Goal: Task Accomplishment & Management: Use online tool/utility

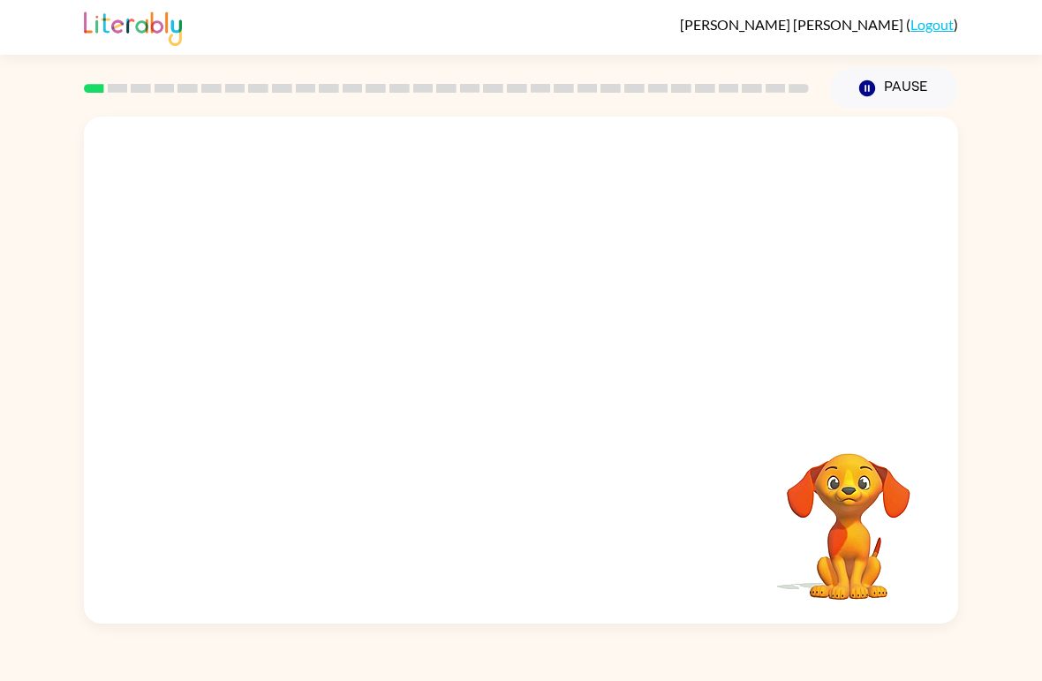
click at [464, 275] on video "Your browser must support playing .mp4 files to use Literably. Please try using…" at bounding box center [521, 266] width 874 height 299
click at [505, 380] on div at bounding box center [520, 379] width 113 height 64
click at [516, 379] on icon "button" at bounding box center [520, 379] width 20 height 20
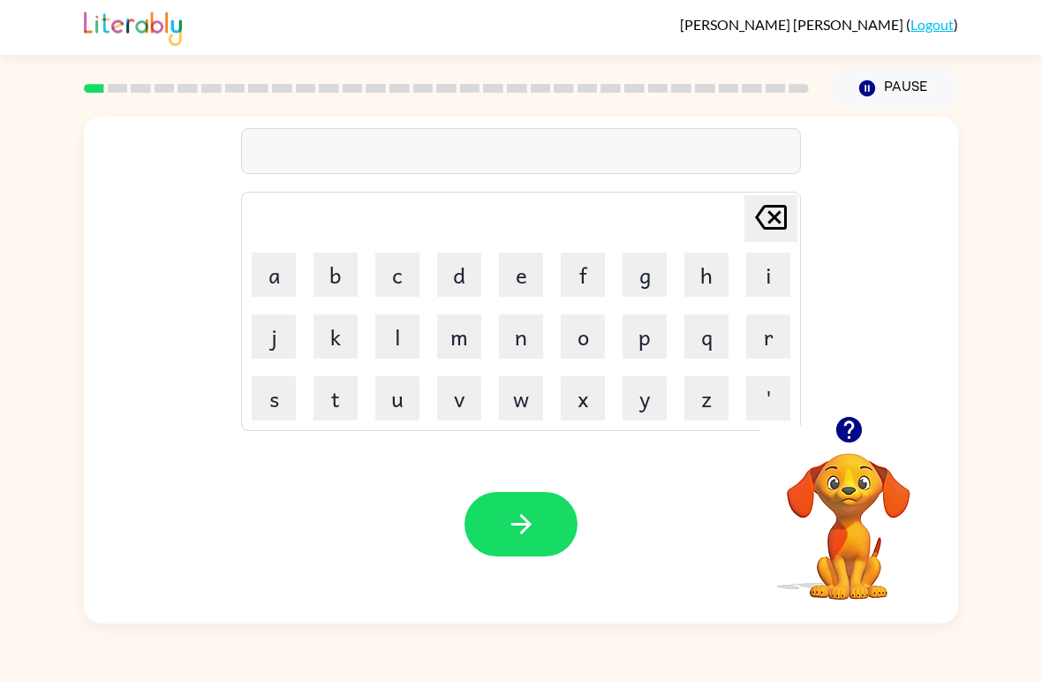
click at [848, 425] on icon "button" at bounding box center [848, 430] width 26 height 26
click at [286, 395] on button "s" at bounding box center [274, 398] width 44 height 44
click at [709, 273] on button "h" at bounding box center [706, 274] width 44 height 44
click at [844, 430] on icon "button" at bounding box center [848, 430] width 26 height 26
click at [586, 336] on button "o" at bounding box center [583, 336] width 44 height 44
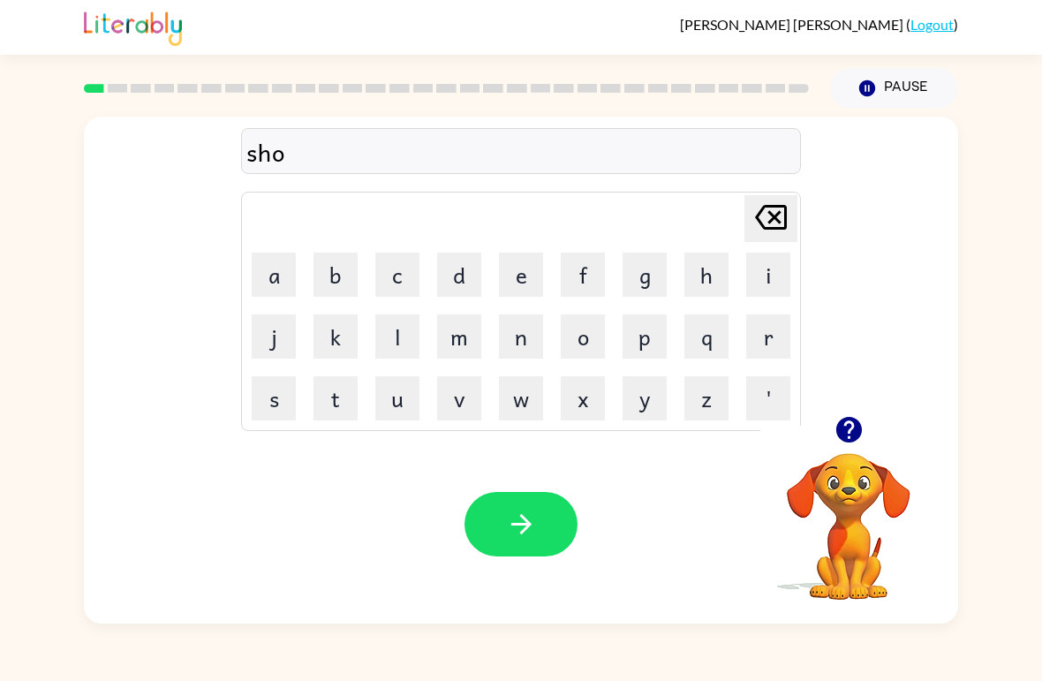
click at [773, 202] on icon "[PERSON_NAME] last character input" at bounding box center [771, 217] width 42 height 42
click at [583, 343] on button "o" at bounding box center [583, 336] width 44 height 44
click at [282, 391] on button "s" at bounding box center [274, 398] width 44 height 44
click at [710, 284] on button "h" at bounding box center [706, 274] width 44 height 44
click at [771, 220] on icon at bounding box center [771, 217] width 32 height 25
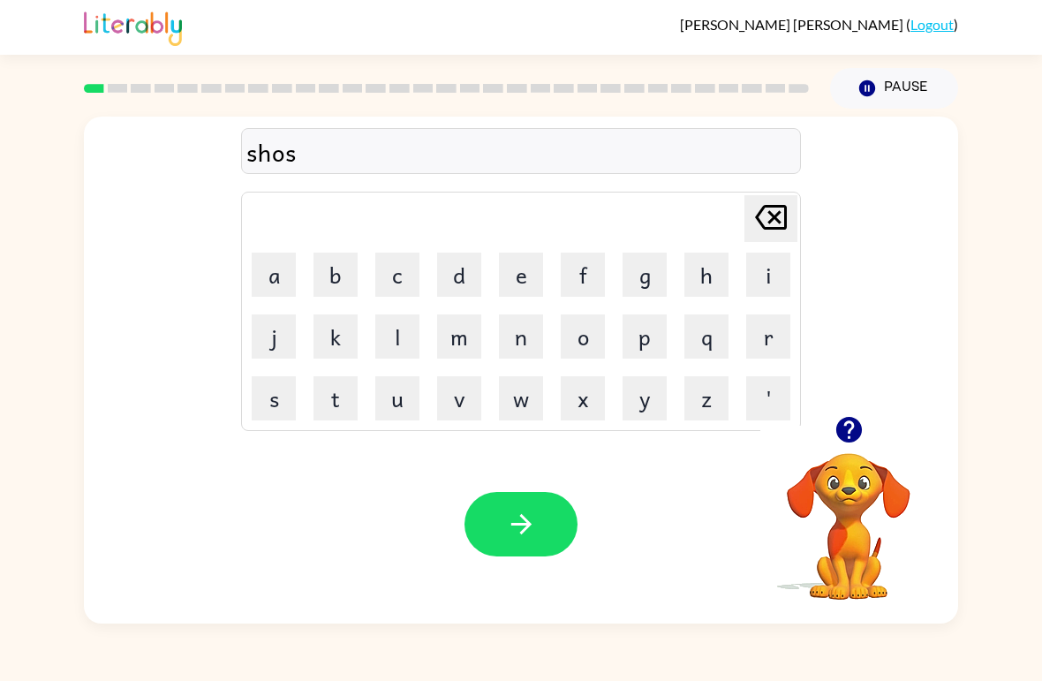
click at [780, 216] on icon "[PERSON_NAME] last character input" at bounding box center [771, 217] width 42 height 42
click at [267, 402] on button "s" at bounding box center [274, 398] width 44 height 44
click at [516, 538] on icon "button" at bounding box center [521, 524] width 31 height 31
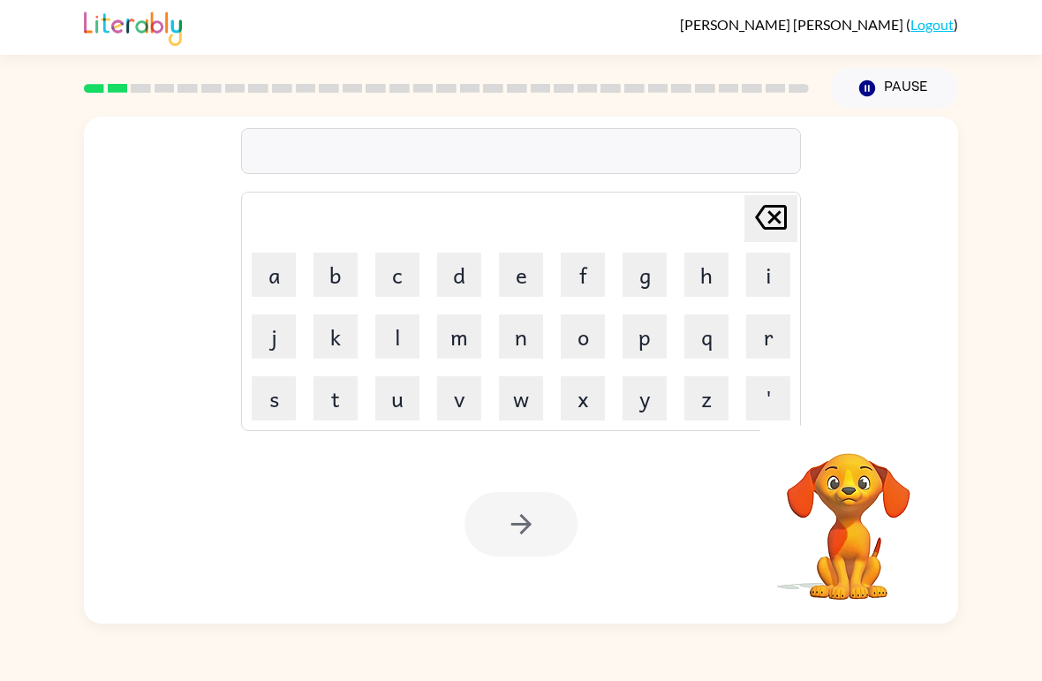
click at [283, 267] on button "a" at bounding box center [274, 274] width 44 height 44
click at [649, 335] on button "p" at bounding box center [644, 336] width 44 height 44
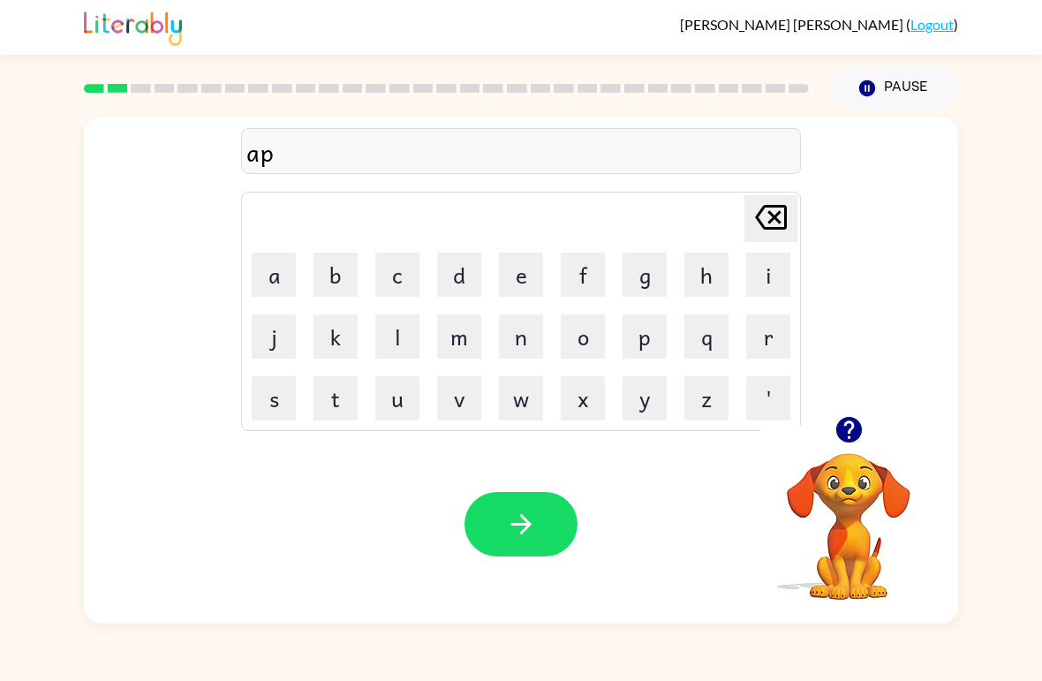
click at [766, 271] on button "i" at bounding box center [768, 274] width 44 height 44
click at [756, 343] on button "r" at bounding box center [768, 336] width 44 height 44
click at [845, 422] on icon "button" at bounding box center [848, 430] width 26 height 26
click at [598, 680] on div "[PERSON_NAME] ( Logout ) Pause Pause apir Delete Delete last character input a …" at bounding box center [521, 340] width 1042 height 681
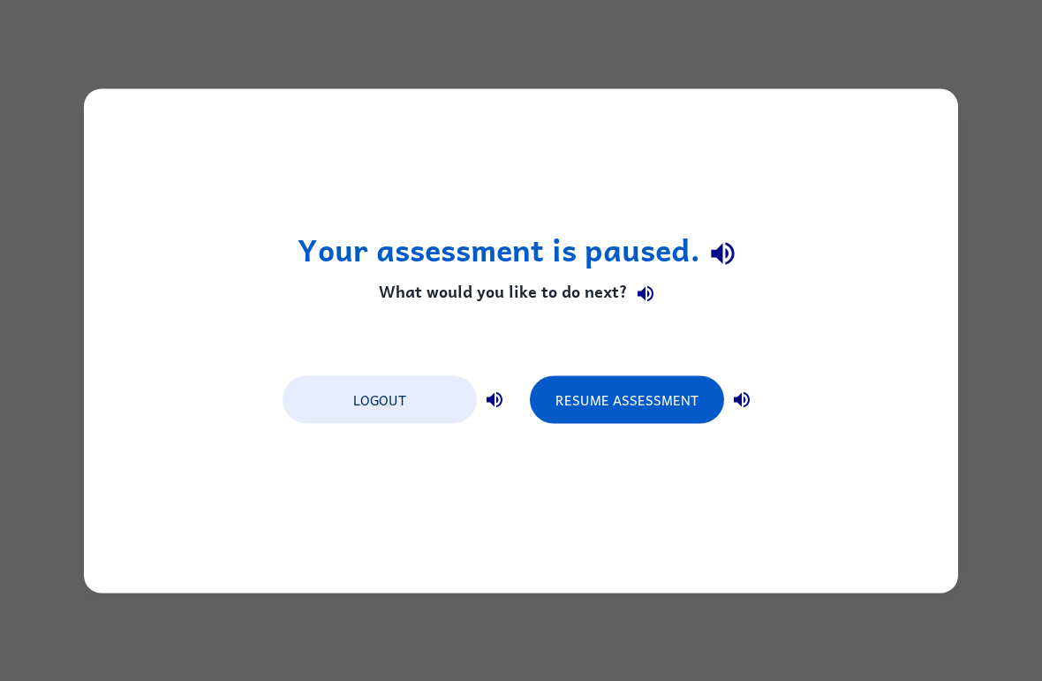
click at [665, 398] on button "Resume Assessment" at bounding box center [627, 399] width 194 height 48
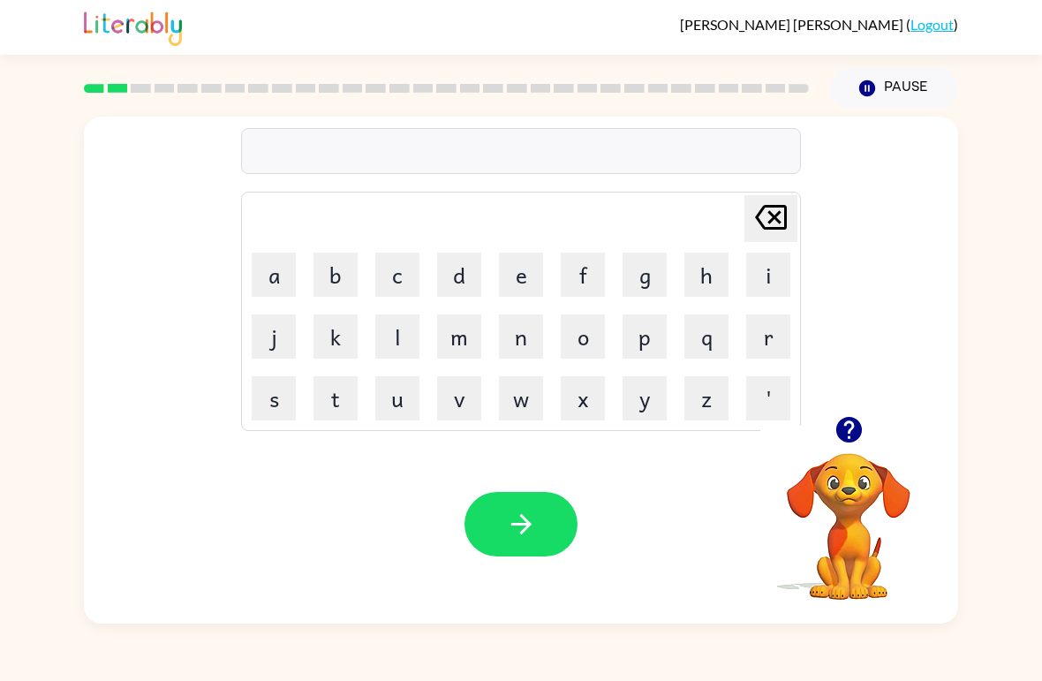
click at [776, 207] on icon at bounding box center [771, 217] width 32 height 25
click at [286, 253] on button "a" at bounding box center [274, 274] width 44 height 44
click at [647, 343] on button "p" at bounding box center [644, 336] width 44 height 44
click at [751, 275] on button "i" at bounding box center [768, 274] width 44 height 44
click at [765, 339] on button "r" at bounding box center [768, 336] width 44 height 44
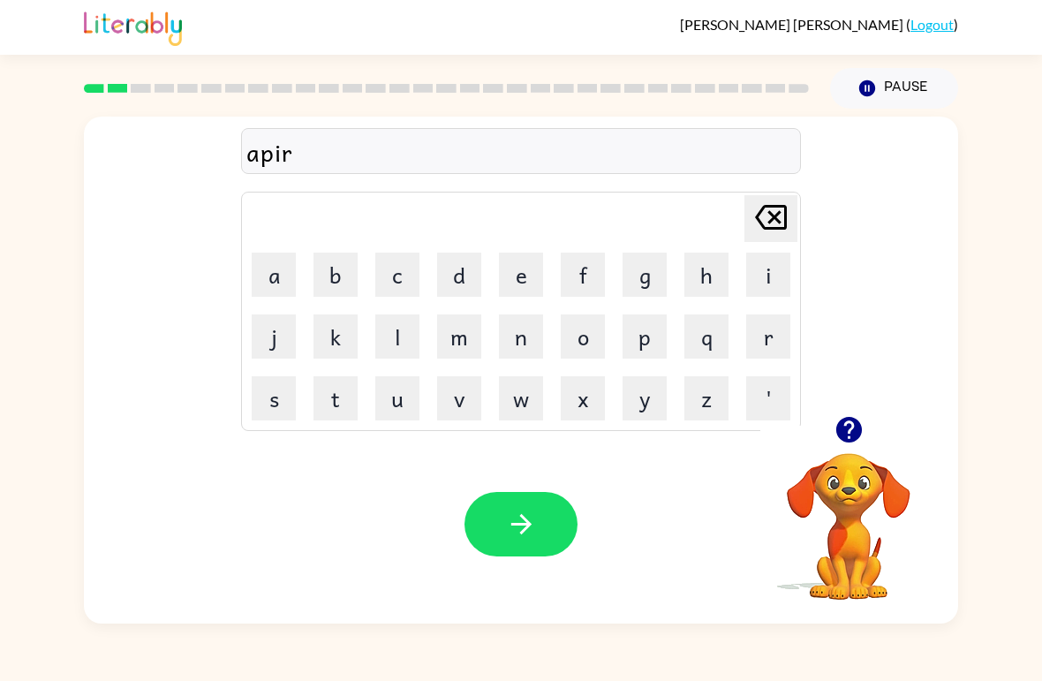
click at [762, 275] on button "i" at bounding box center [768, 274] width 44 height 44
click at [530, 257] on button "e" at bounding box center [521, 274] width 44 height 44
click at [539, 331] on button "n" at bounding box center [521, 336] width 44 height 44
click at [287, 399] on button "s" at bounding box center [274, 398] width 44 height 44
click at [524, 267] on button "e" at bounding box center [521, 274] width 44 height 44
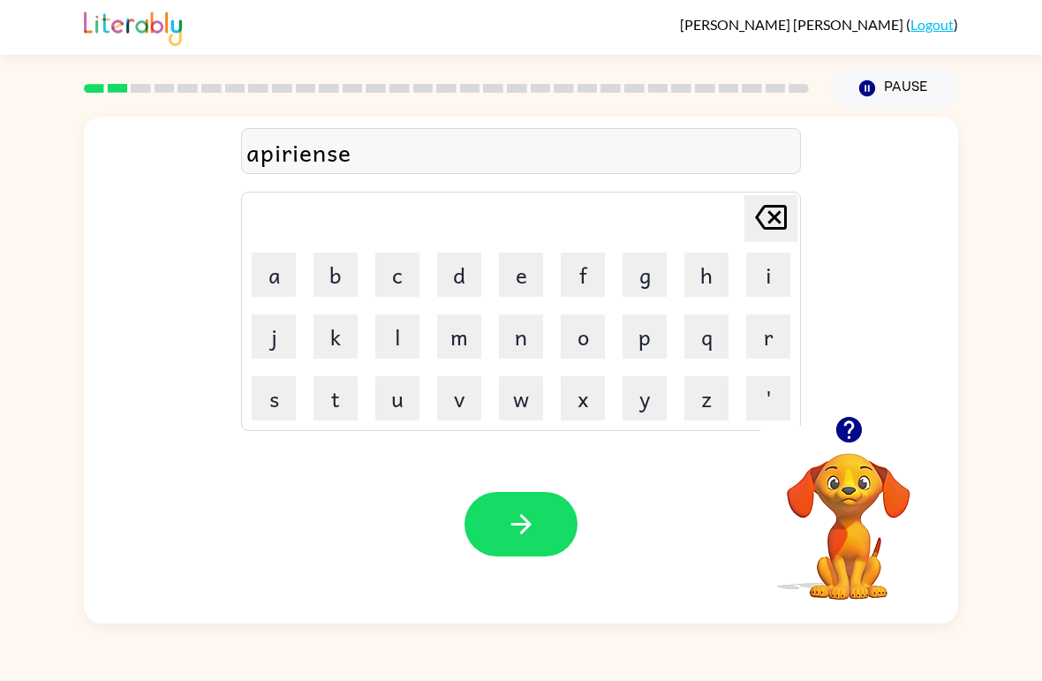
click at [290, 386] on button "s" at bounding box center [274, 398] width 44 height 44
click at [774, 219] on icon at bounding box center [771, 217] width 32 height 25
click at [775, 219] on icon at bounding box center [771, 217] width 32 height 25
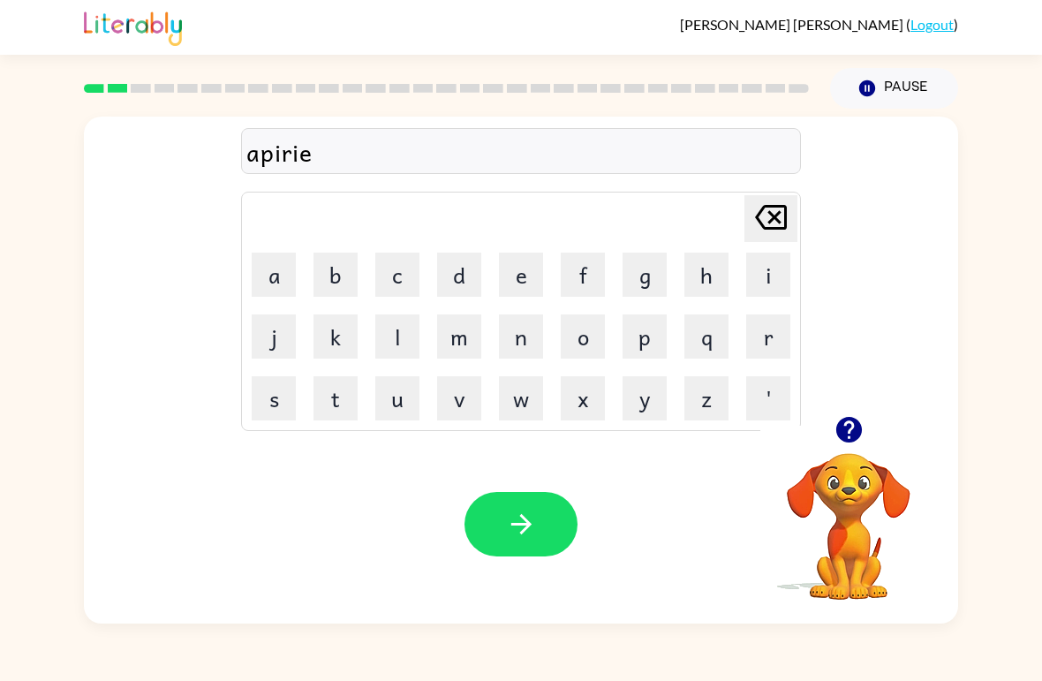
click at [780, 220] on icon "[PERSON_NAME] last character input" at bounding box center [771, 217] width 42 height 42
click at [779, 219] on icon "[PERSON_NAME] last character input" at bounding box center [771, 217] width 42 height 42
click at [778, 223] on icon at bounding box center [771, 217] width 32 height 25
click at [777, 222] on icon at bounding box center [771, 217] width 32 height 25
click at [773, 229] on icon at bounding box center [771, 217] width 32 height 25
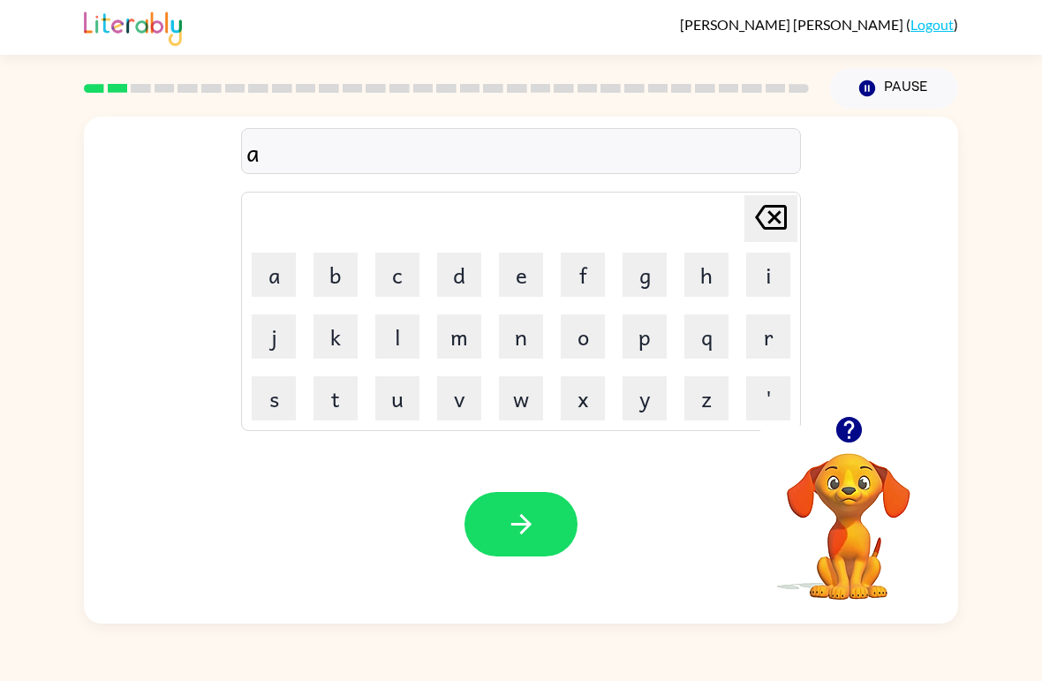
click at [772, 229] on icon at bounding box center [771, 217] width 32 height 25
click at [285, 274] on button "a" at bounding box center [274, 274] width 44 height 44
click at [647, 328] on button "p" at bounding box center [644, 336] width 44 height 44
click at [508, 272] on button "e" at bounding box center [521, 274] width 44 height 44
click at [278, 269] on button "a" at bounding box center [274, 274] width 44 height 44
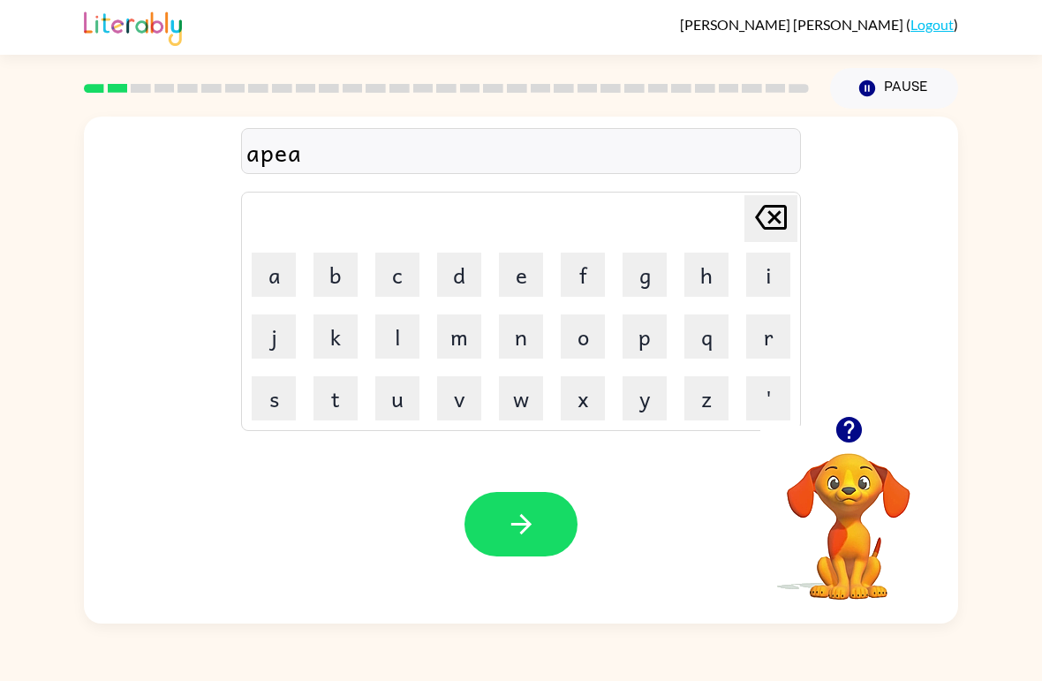
click at [760, 325] on button "r" at bounding box center [768, 336] width 44 height 44
click at [516, 275] on button "e" at bounding box center [521, 274] width 44 height 44
click at [529, 331] on button "n" at bounding box center [521, 336] width 44 height 44
click at [287, 403] on button "s" at bounding box center [274, 398] width 44 height 44
click at [523, 260] on button "e" at bounding box center [521, 274] width 44 height 44
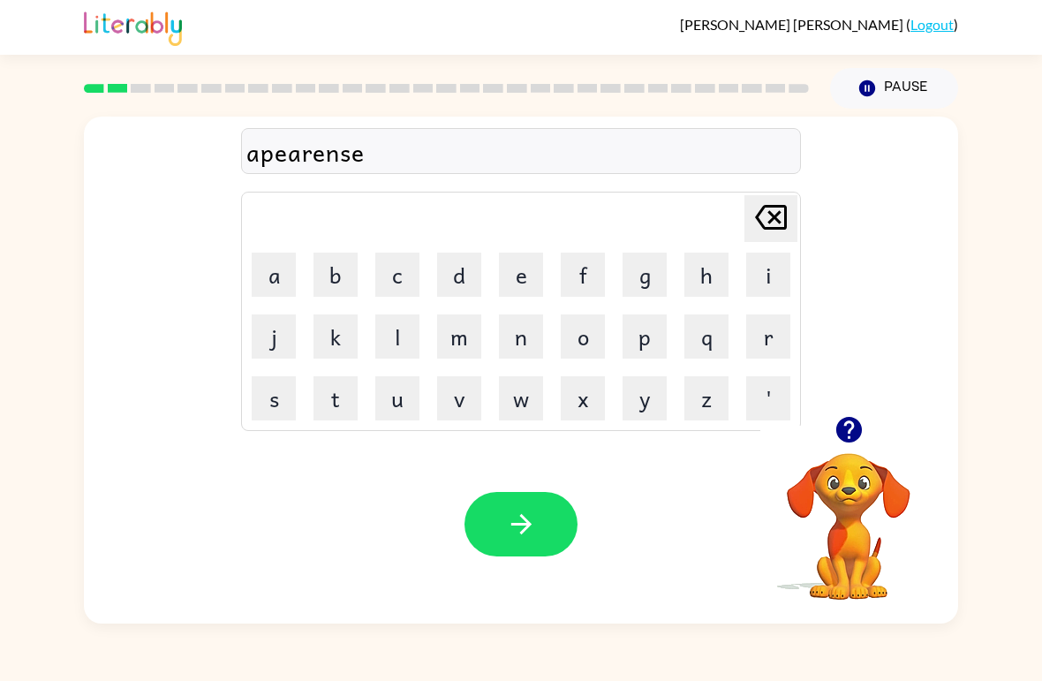
click at [277, 396] on button "s" at bounding box center [274, 398] width 44 height 44
click at [522, 507] on button "button" at bounding box center [520, 524] width 113 height 64
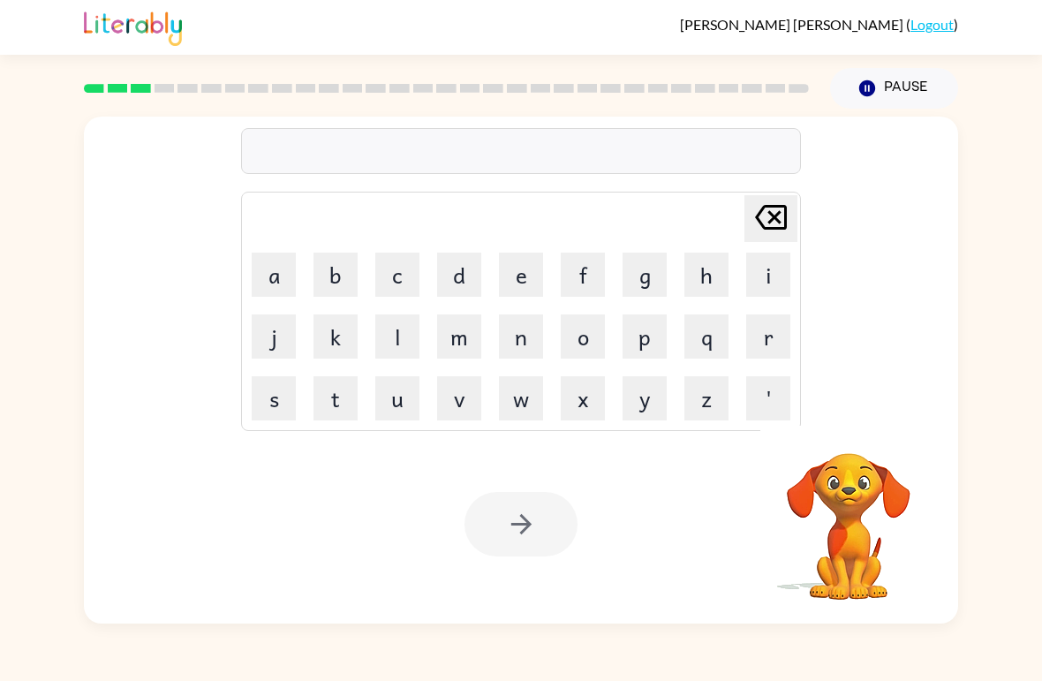
click at [763, 331] on button "r" at bounding box center [768, 336] width 44 height 44
click at [508, 278] on button "e" at bounding box center [521, 274] width 44 height 44
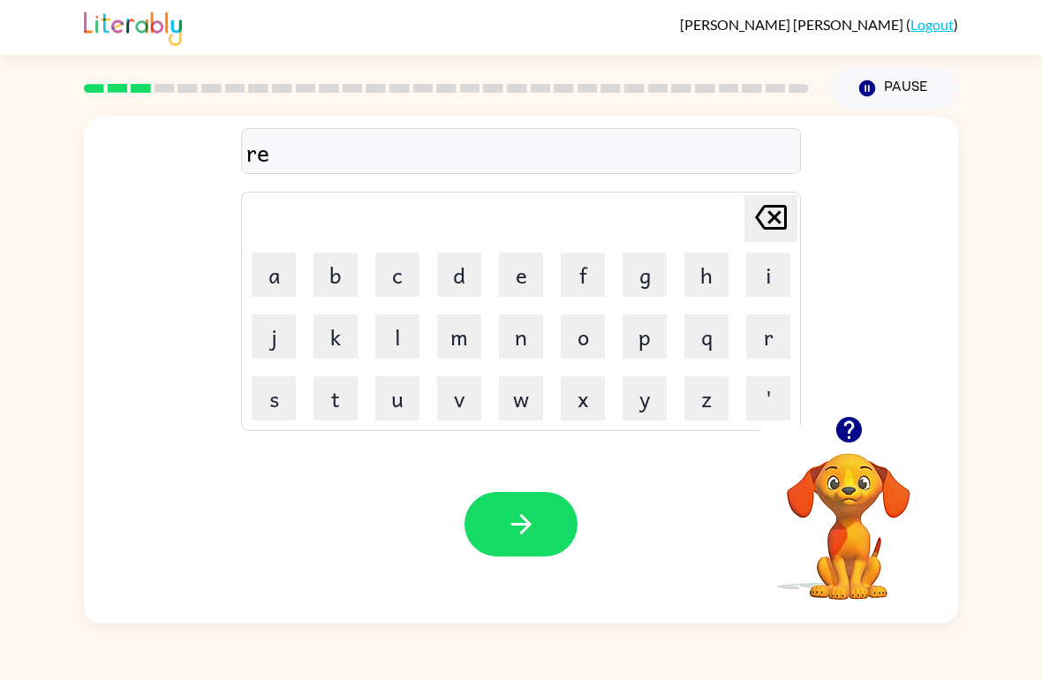
click at [284, 275] on button "a" at bounding box center [274, 274] width 44 height 44
click at [406, 335] on button "l" at bounding box center [397, 336] width 44 height 44
click at [773, 275] on button "i" at bounding box center [768, 274] width 44 height 44
click at [326, 401] on button "t" at bounding box center [335, 398] width 44 height 44
click at [641, 405] on button "y" at bounding box center [644, 398] width 44 height 44
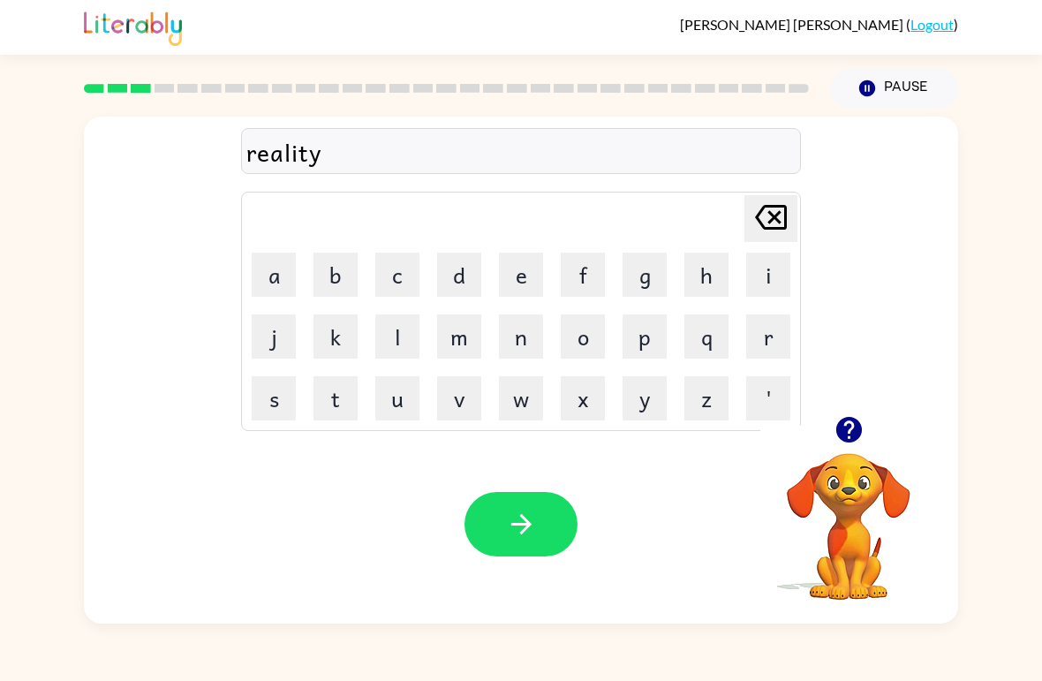
click at [527, 525] on icon "button" at bounding box center [520, 524] width 20 height 20
click at [509, 267] on button "e" at bounding box center [521, 274] width 44 height 44
click at [395, 326] on button "l" at bounding box center [397, 336] width 44 height 44
click at [752, 279] on button "i" at bounding box center [768, 274] width 44 height 44
click at [460, 327] on button "m" at bounding box center [459, 336] width 44 height 44
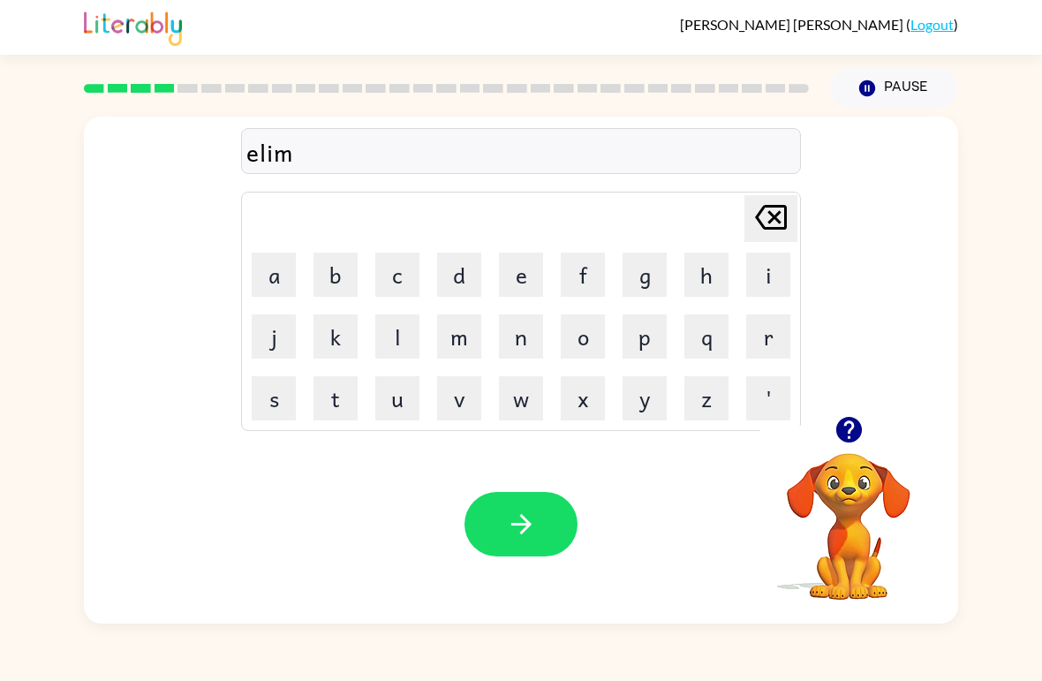
click at [765, 272] on button "i" at bounding box center [768, 274] width 44 height 44
click at [525, 336] on button "n" at bounding box center [521, 336] width 44 height 44
click at [283, 274] on button "a" at bounding box center [274, 274] width 44 height 44
click at [340, 390] on button "t" at bounding box center [335, 398] width 44 height 44
click at [528, 275] on button "e" at bounding box center [521, 274] width 44 height 44
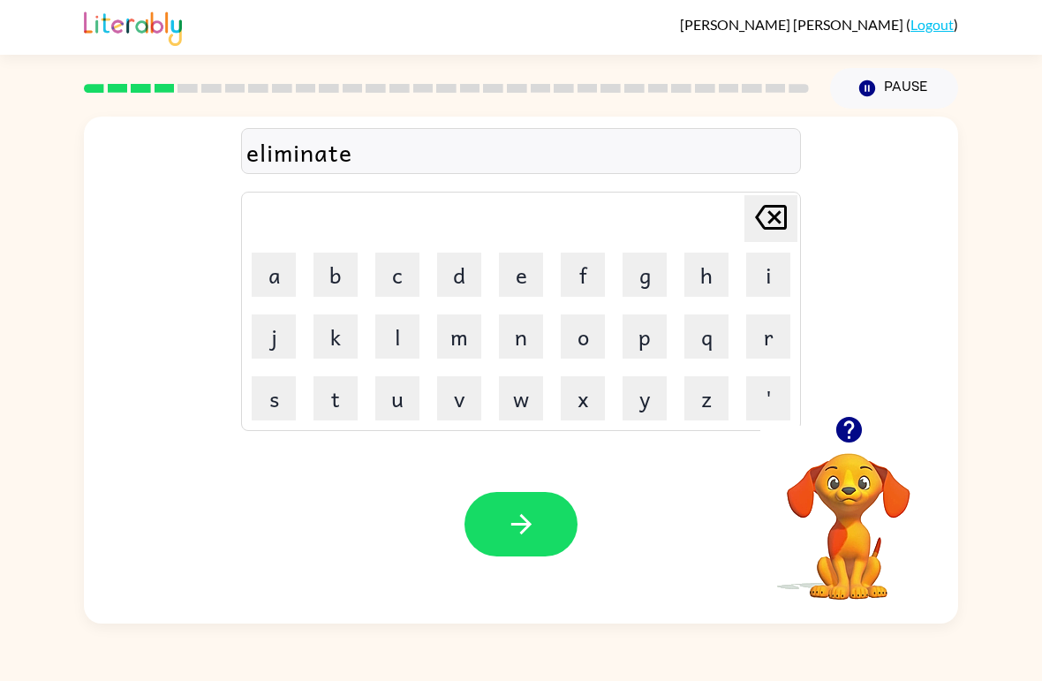
click at [541, 516] on button "button" at bounding box center [520, 524] width 113 height 64
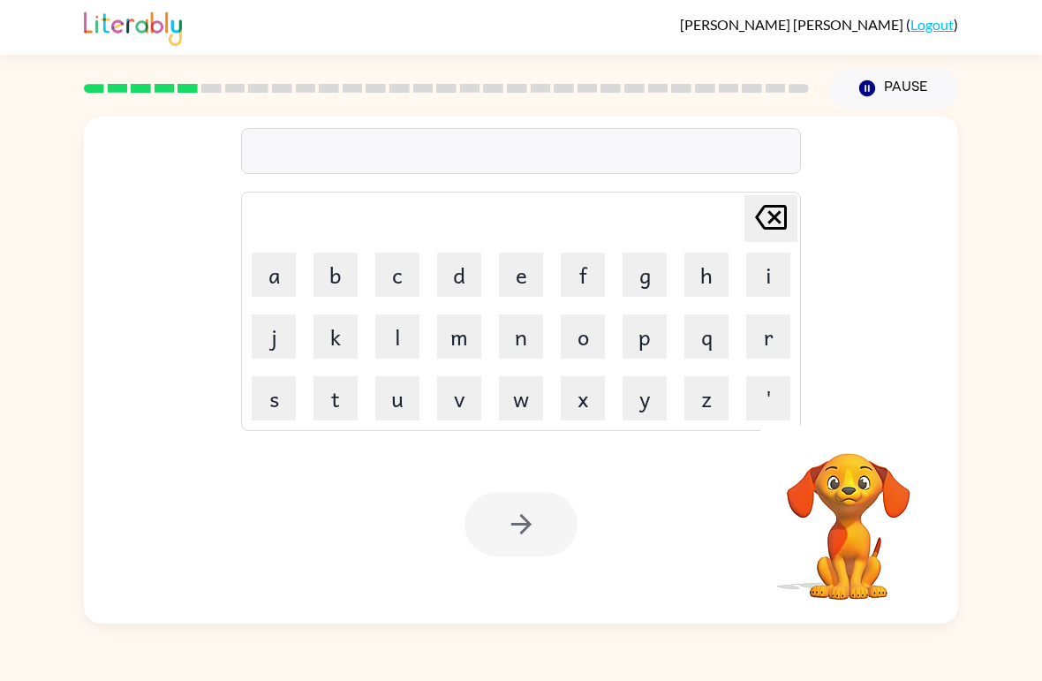
click at [469, 275] on button "d" at bounding box center [459, 274] width 44 height 44
click at [405, 400] on button "u" at bounding box center [397, 398] width 44 height 44
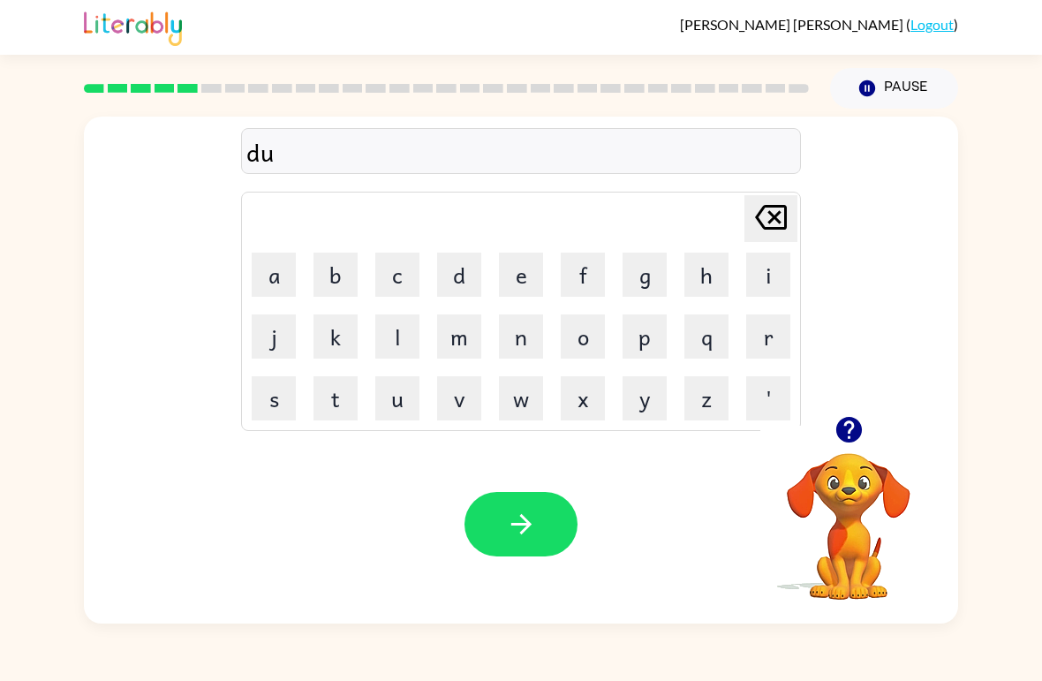
click at [392, 330] on button "l" at bounding box center [397, 336] width 44 height 44
click at [756, 272] on button "i" at bounding box center [768, 274] width 44 height 44
click at [763, 209] on icon at bounding box center [771, 217] width 32 height 25
click at [762, 208] on icon at bounding box center [771, 217] width 32 height 25
click at [648, 332] on button "p" at bounding box center [644, 336] width 44 height 44
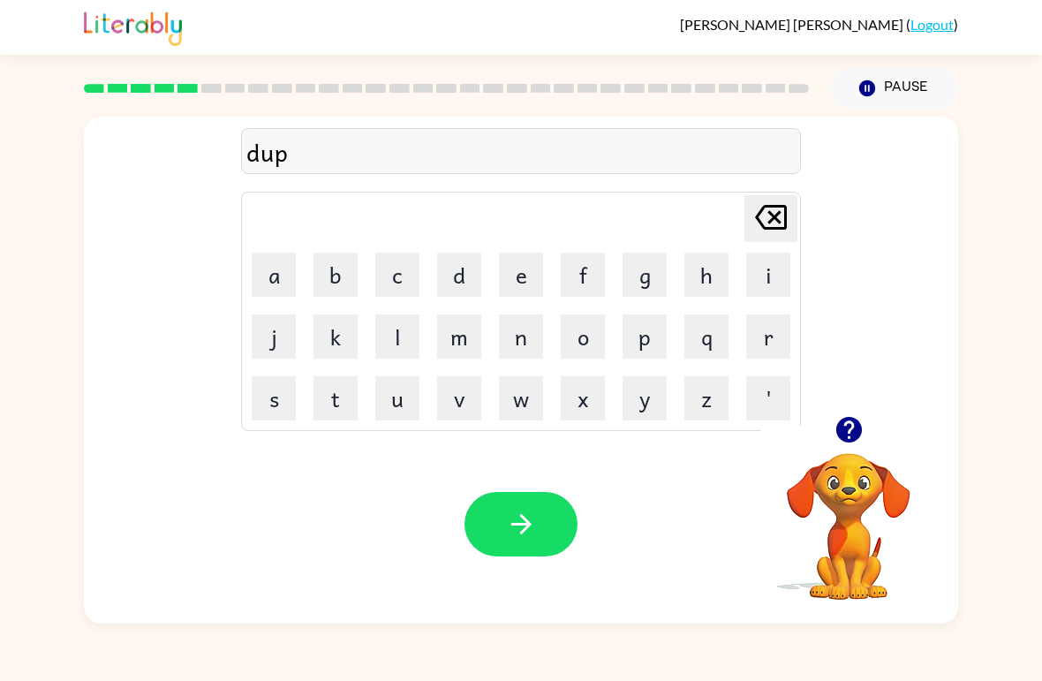
click at [396, 343] on button "l" at bounding box center [397, 336] width 44 height 44
click at [753, 264] on button "i" at bounding box center [768, 274] width 44 height 44
click at [402, 266] on button "c" at bounding box center [397, 274] width 44 height 44
click at [286, 396] on button "s" at bounding box center [274, 398] width 44 height 44
click at [330, 390] on button "t" at bounding box center [335, 398] width 44 height 44
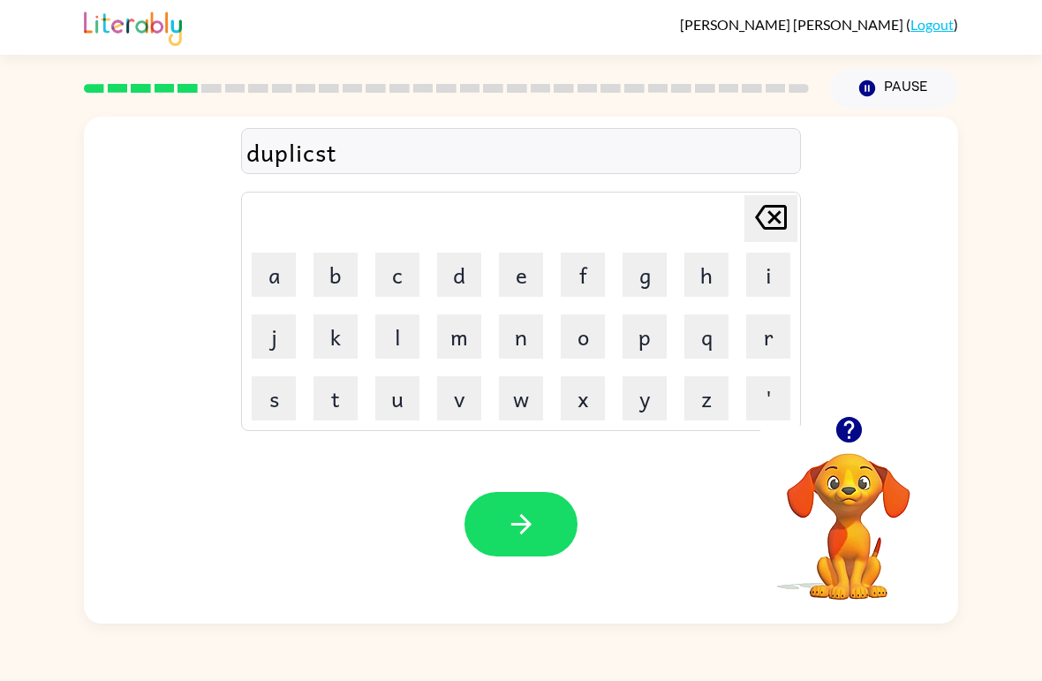
click at [517, 274] on button "e" at bounding box center [521, 274] width 44 height 44
click at [760, 222] on icon at bounding box center [771, 217] width 32 height 25
click at [759, 222] on icon at bounding box center [771, 217] width 32 height 25
click at [765, 225] on icon "[PERSON_NAME] last character input" at bounding box center [771, 217] width 42 height 42
click at [765, 222] on icon "[PERSON_NAME] last character input" at bounding box center [771, 217] width 42 height 42
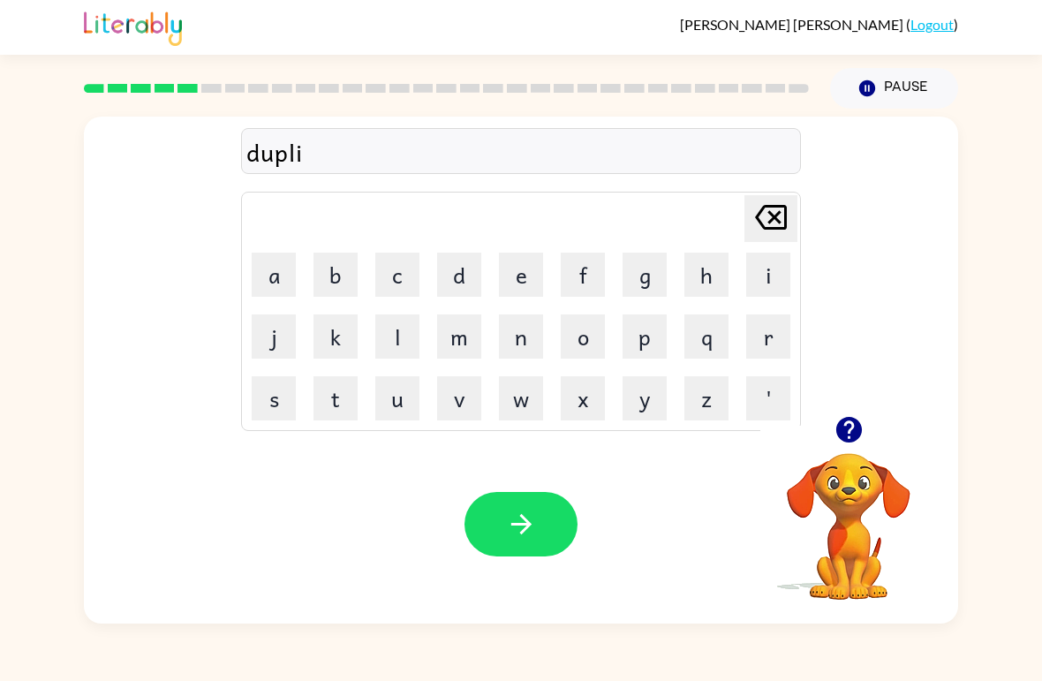
click at [401, 278] on button "c" at bounding box center [397, 274] width 44 height 44
click at [282, 282] on button "a" at bounding box center [274, 274] width 44 height 44
click at [343, 383] on button "t" at bounding box center [335, 398] width 44 height 44
click at [525, 274] on button "e" at bounding box center [521, 274] width 44 height 44
click at [542, 524] on button "button" at bounding box center [520, 524] width 113 height 64
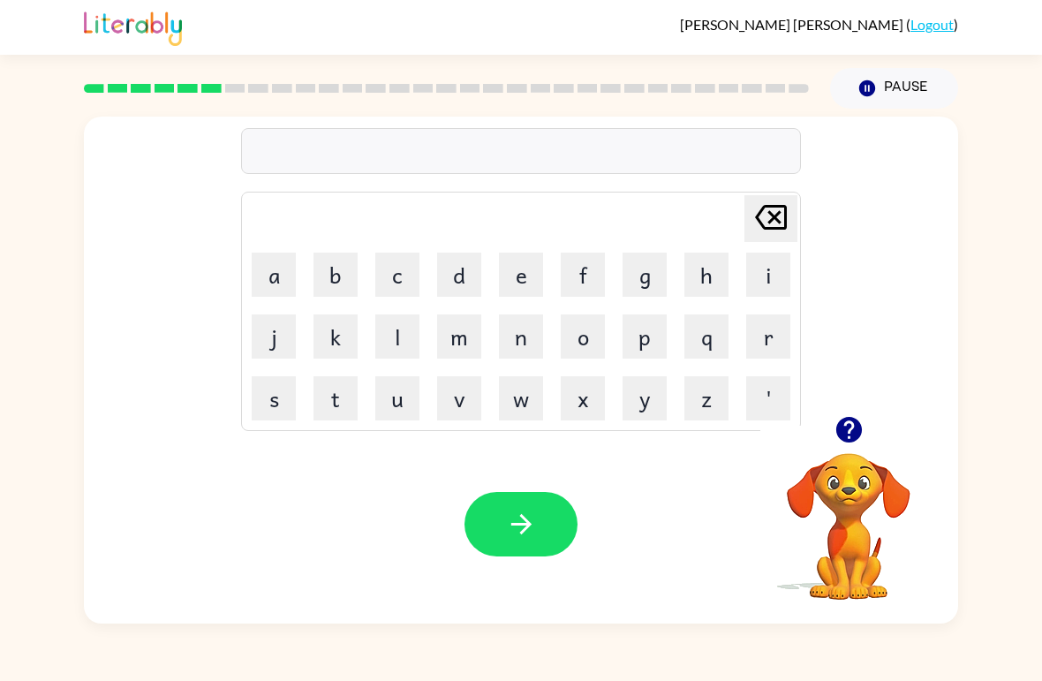
click at [466, 396] on button "v" at bounding box center [459, 398] width 44 height 44
click at [281, 267] on button "a" at bounding box center [274, 274] width 44 height 44
click at [397, 266] on button "c" at bounding box center [397, 274] width 44 height 44
click at [277, 266] on button "a" at bounding box center [274, 274] width 44 height 44
click at [326, 387] on button "t" at bounding box center [335, 398] width 44 height 44
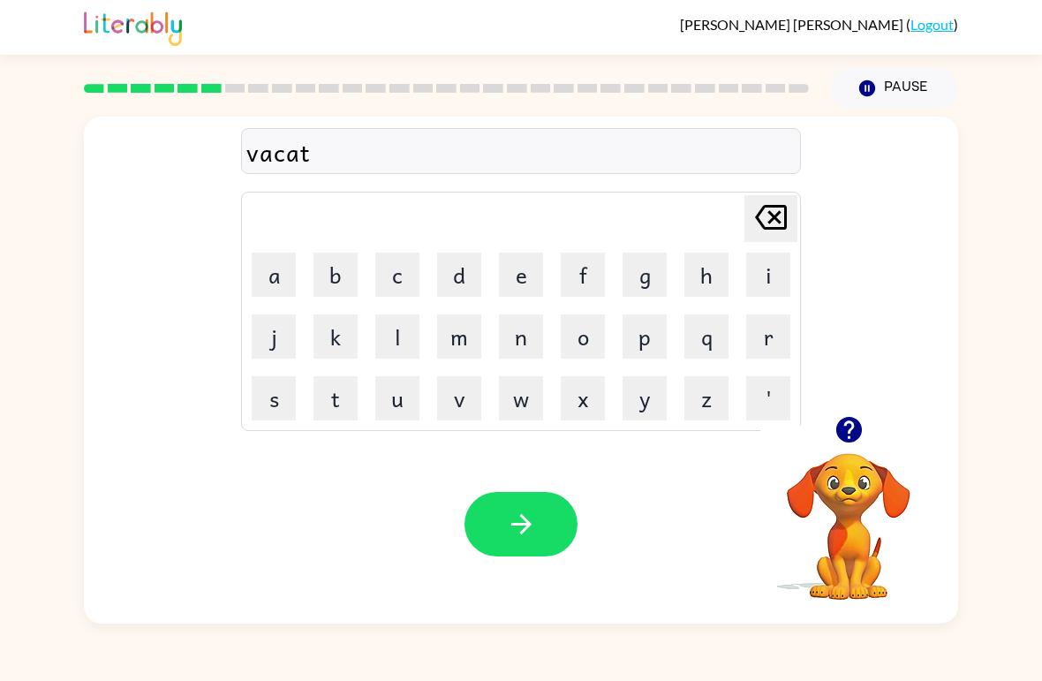
click at [756, 272] on button "i" at bounding box center [768, 274] width 44 height 44
click at [577, 339] on button "o" at bounding box center [583, 336] width 44 height 44
click at [519, 329] on button "n" at bounding box center [521, 336] width 44 height 44
click at [843, 436] on icon "button" at bounding box center [848, 430] width 26 height 26
click at [504, 507] on button "button" at bounding box center [520, 524] width 113 height 64
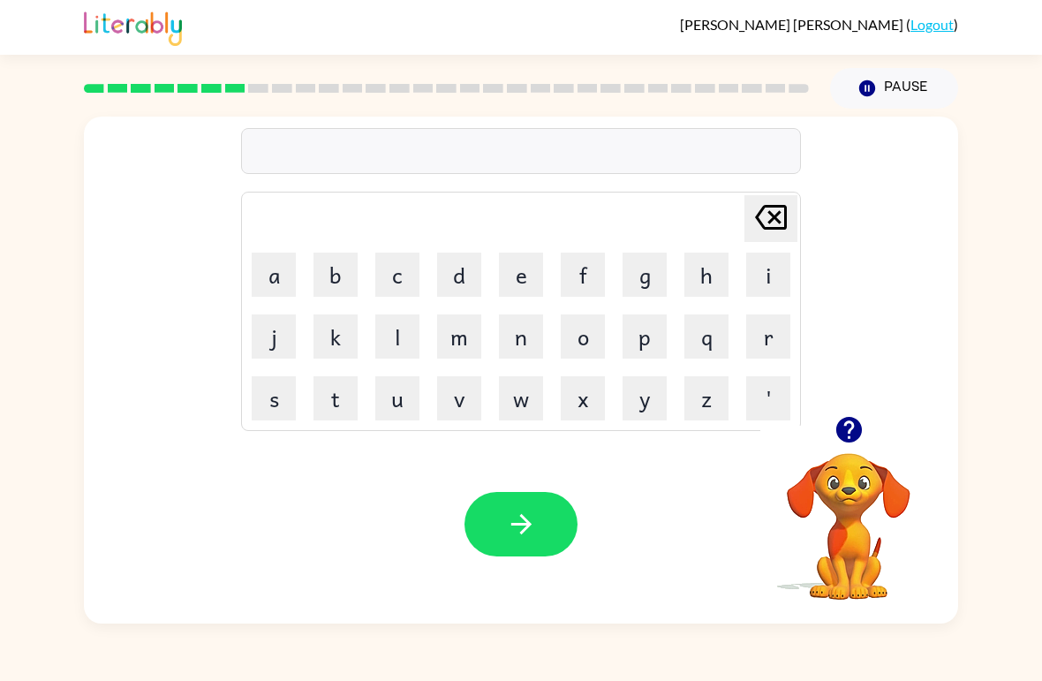
click at [844, 433] on icon "button" at bounding box center [848, 430] width 26 height 26
click at [840, 433] on icon "button" at bounding box center [848, 430] width 26 height 26
click at [646, 337] on button "p" at bounding box center [644, 336] width 44 height 44
click at [589, 328] on button "o" at bounding box center [583, 336] width 44 height 44
click at [457, 278] on button "d" at bounding box center [459, 274] width 44 height 44
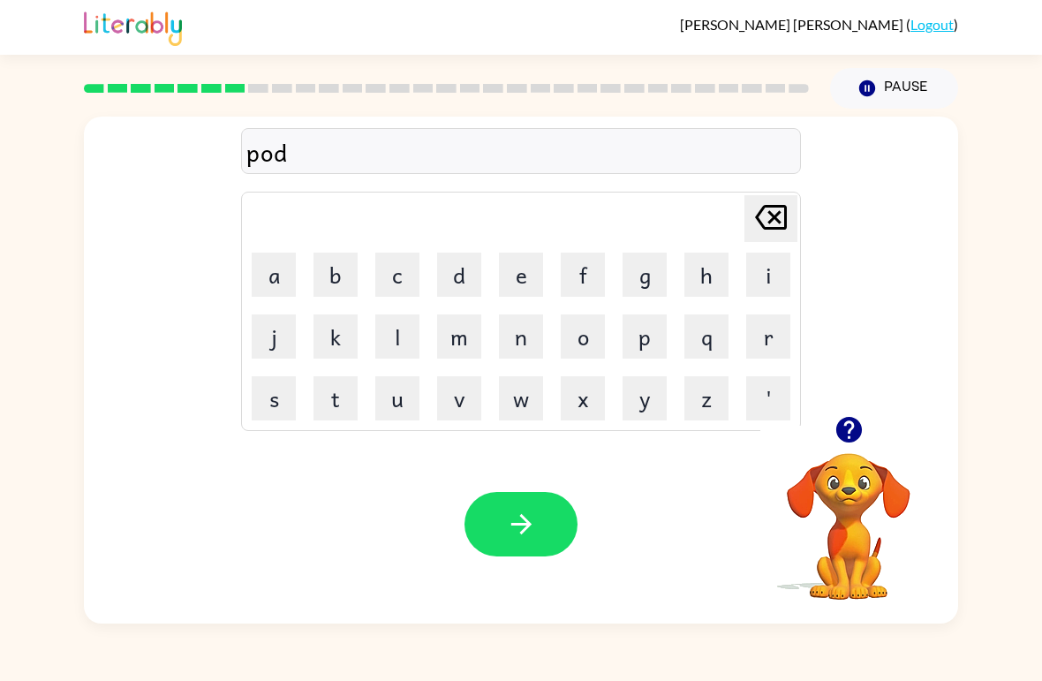
click at [529, 274] on button "e" at bounding box center [521, 274] width 44 height 44
click at [394, 339] on button "l" at bounding box center [397, 336] width 44 height 44
click at [551, 537] on button "button" at bounding box center [520, 524] width 113 height 64
click at [652, 327] on button "p" at bounding box center [644, 336] width 44 height 44
click at [275, 269] on button "a" at bounding box center [274, 274] width 44 height 44
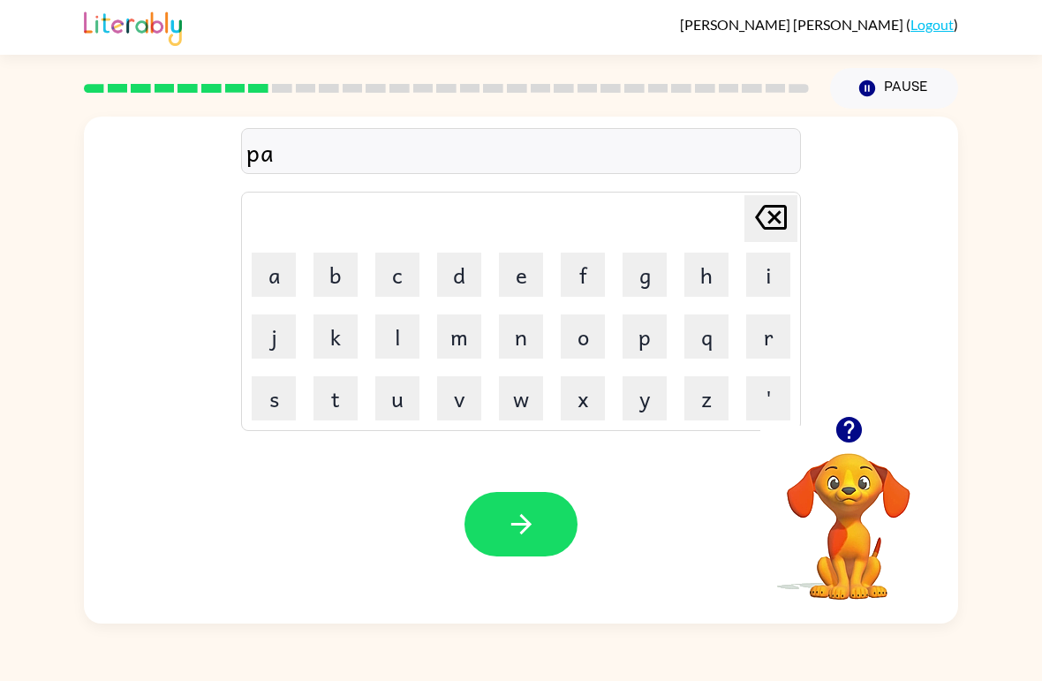
click at [766, 335] on button "r" at bounding box center [768, 336] width 44 height 44
click at [335, 394] on button "t" at bounding box center [335, 398] width 44 height 44
click at [766, 276] on button "i" at bounding box center [768, 274] width 44 height 44
click at [399, 267] on button "c" at bounding box center [397, 274] width 44 height 44
click at [390, 393] on button "u" at bounding box center [397, 398] width 44 height 44
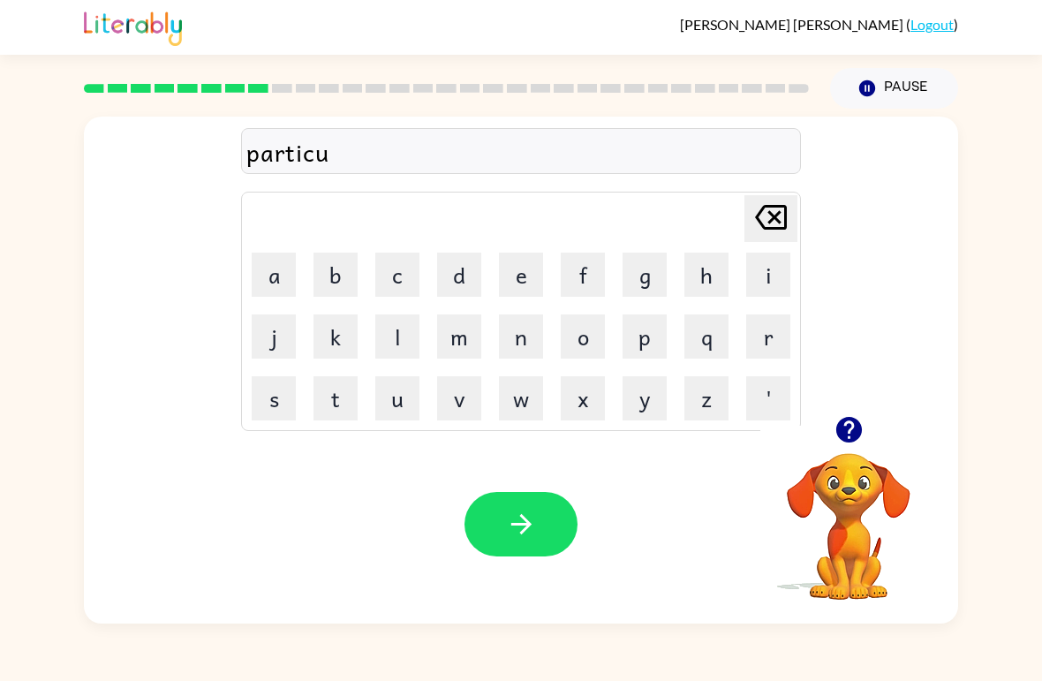
click at [398, 332] on button "l" at bounding box center [397, 336] width 44 height 44
click at [537, 516] on button "button" at bounding box center [520, 524] width 113 height 64
click at [760, 329] on button "r" at bounding box center [768, 336] width 44 height 44
click at [519, 269] on button "e" at bounding box center [521, 274] width 44 height 44
click at [402, 272] on button "c" at bounding box center [397, 274] width 44 height 44
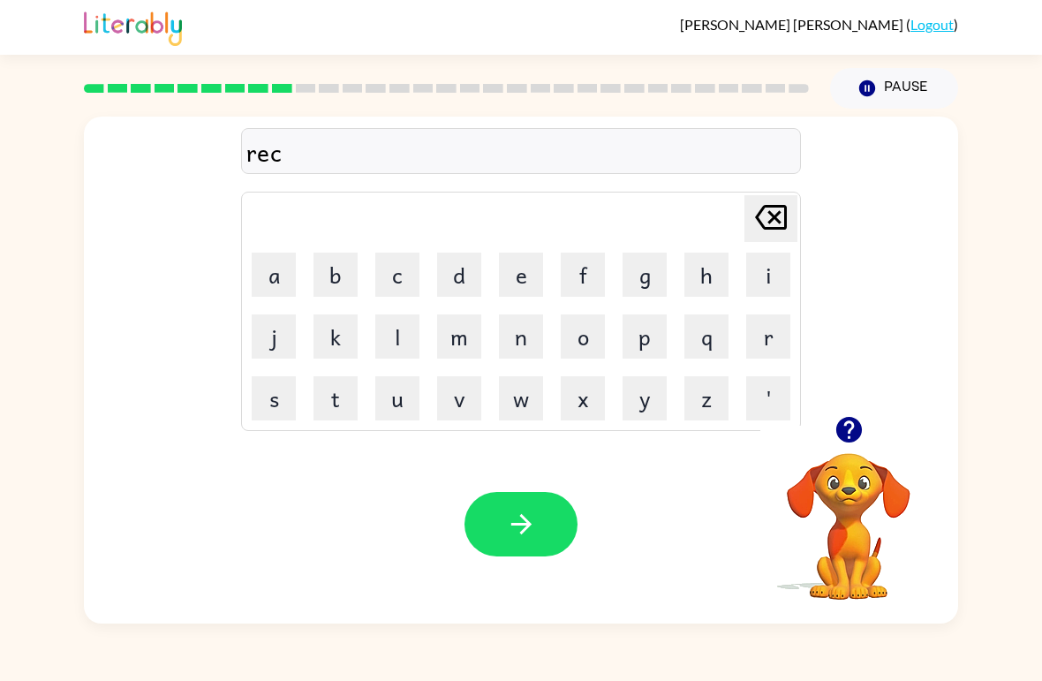
click at [283, 275] on button "a" at bounding box center [274, 274] width 44 height 44
click at [647, 334] on button "p" at bounding box center [644, 336] width 44 height 44
click at [341, 393] on button "t" at bounding box center [335, 398] width 44 height 44
click at [403, 403] on button "u" at bounding box center [397, 398] width 44 height 44
click at [755, 336] on button "r" at bounding box center [768, 336] width 44 height 44
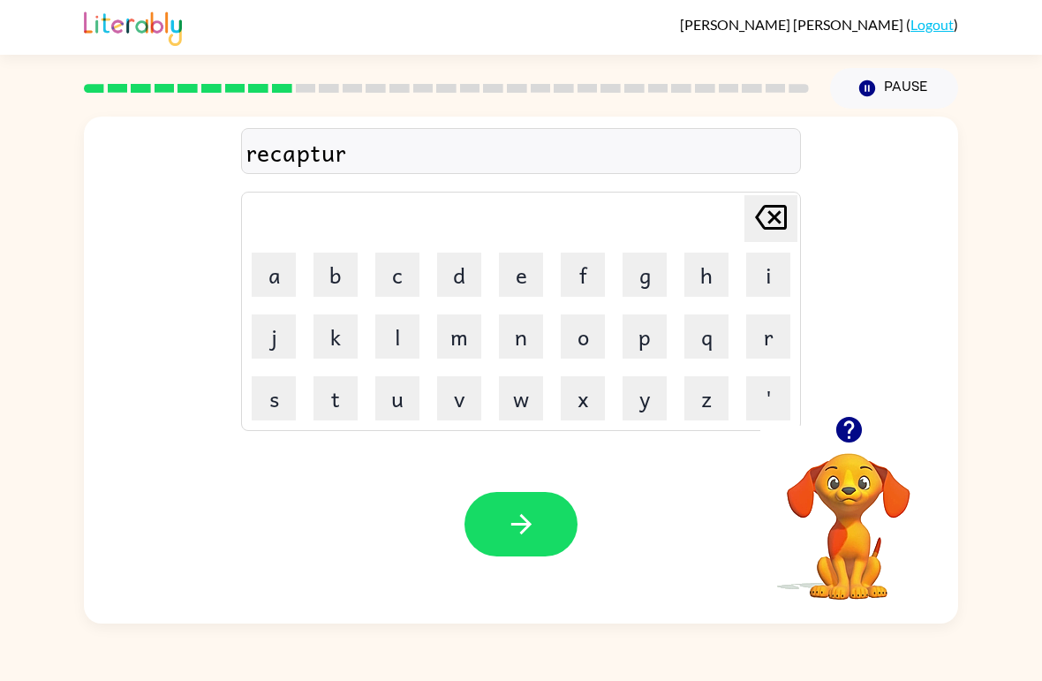
click at [530, 262] on button "e" at bounding box center [521, 274] width 44 height 44
click at [521, 516] on icon "button" at bounding box center [520, 524] width 20 height 20
click at [648, 330] on button "p" at bounding box center [644, 336] width 44 height 44
click at [763, 320] on button "r" at bounding box center [768, 336] width 44 height 44
click at [516, 266] on button "e" at bounding box center [521, 274] width 44 height 44
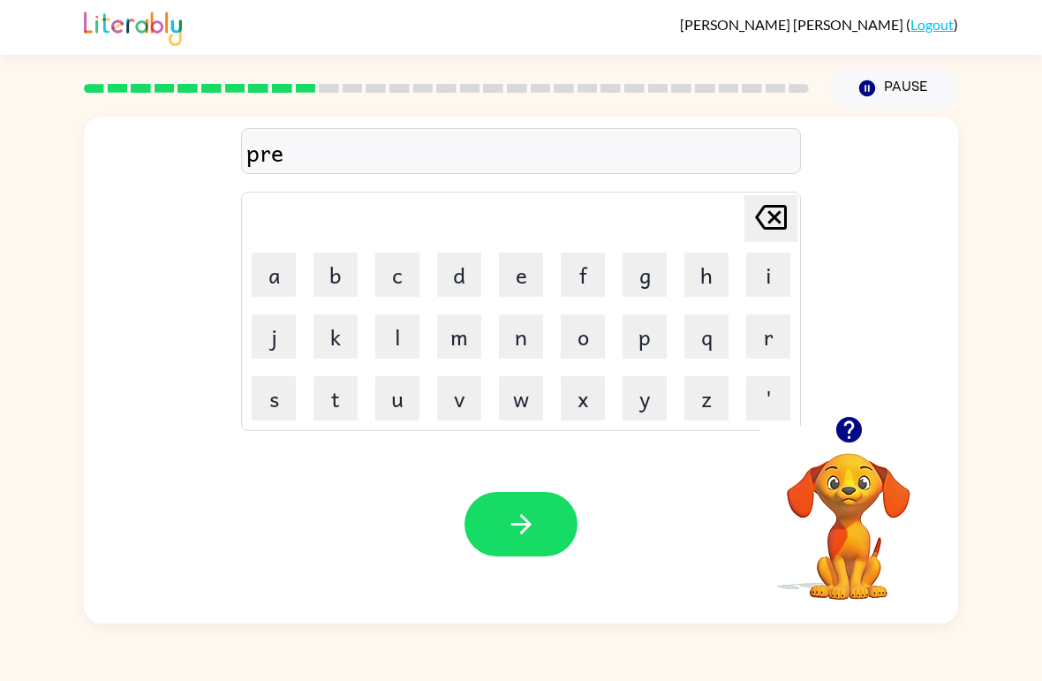
click at [273, 399] on button "s" at bounding box center [274, 398] width 44 height 44
click at [399, 271] on button "c" at bounding box center [397, 274] width 44 height 44
click at [578, 328] on button "o" at bounding box center [583, 336] width 44 height 44
click at [391, 321] on button "l" at bounding box center [397, 336] width 44 height 44
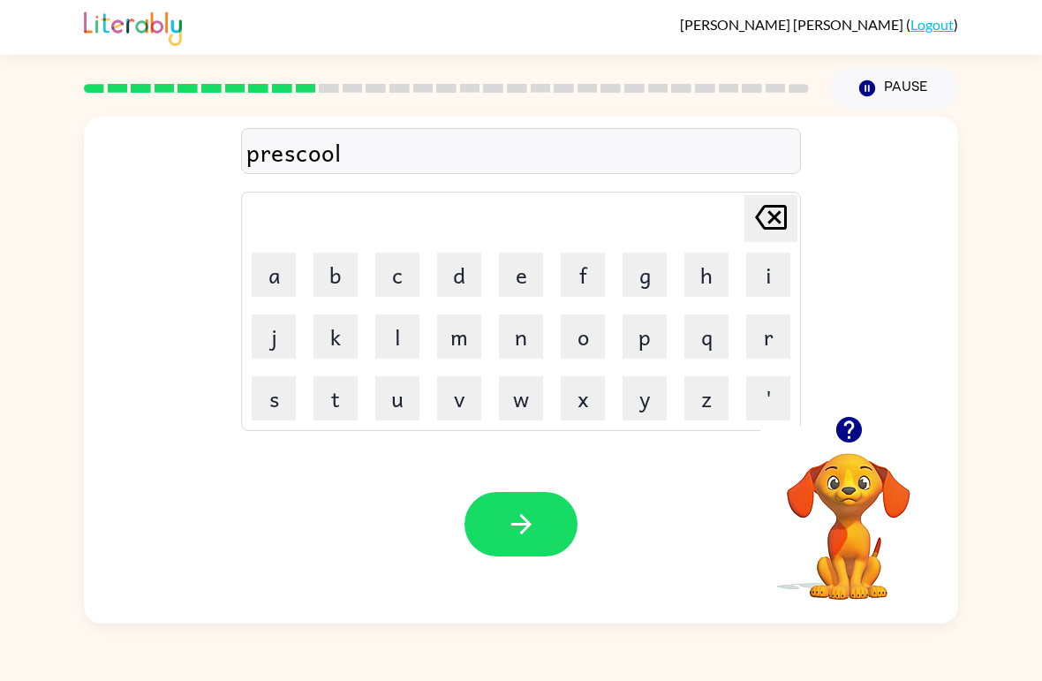
click at [520, 509] on icon "button" at bounding box center [521, 524] width 31 height 31
click at [855, 429] on icon "button" at bounding box center [848, 430] width 26 height 26
click at [846, 425] on icon "button" at bounding box center [848, 429] width 31 height 31
click at [403, 261] on button "c" at bounding box center [397, 274] width 44 height 44
click at [760, 326] on button "r" at bounding box center [768, 336] width 44 height 44
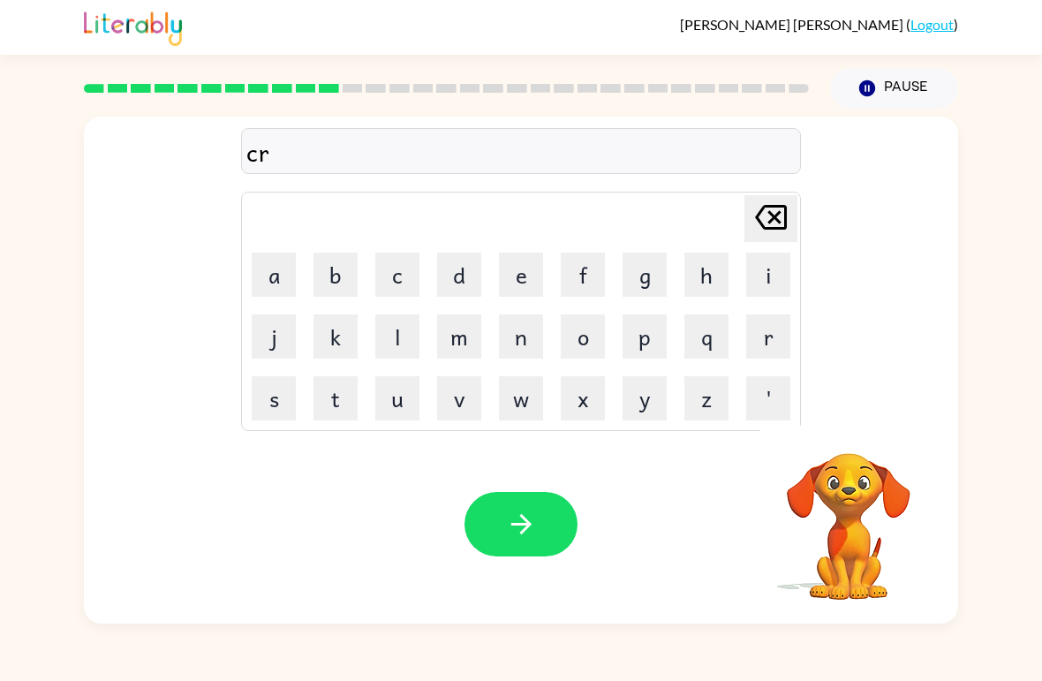
click at [269, 268] on button "a" at bounding box center [274, 274] width 44 height 44
click at [461, 267] on button "d" at bounding box center [459, 274] width 44 height 44
click at [538, 264] on button "e" at bounding box center [521, 274] width 44 height 44
click at [544, 516] on button "button" at bounding box center [520, 524] width 113 height 64
click at [458, 264] on button "d" at bounding box center [459, 274] width 44 height 44
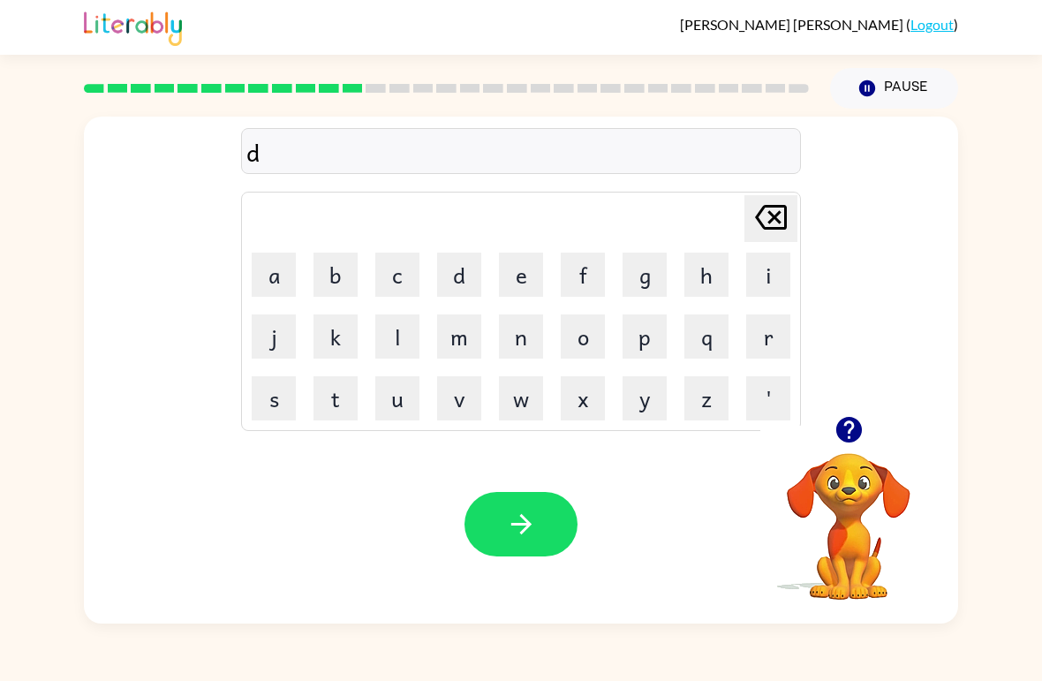
click at [756, 269] on button "i" at bounding box center [768, 274] width 44 height 44
click at [401, 258] on button "c" at bounding box center [397, 274] width 44 height 44
click at [342, 389] on button "t" at bounding box center [335, 398] width 44 height 44
click at [274, 270] on button "a" at bounding box center [274, 274] width 44 height 44
click at [336, 392] on button "t" at bounding box center [335, 398] width 44 height 44
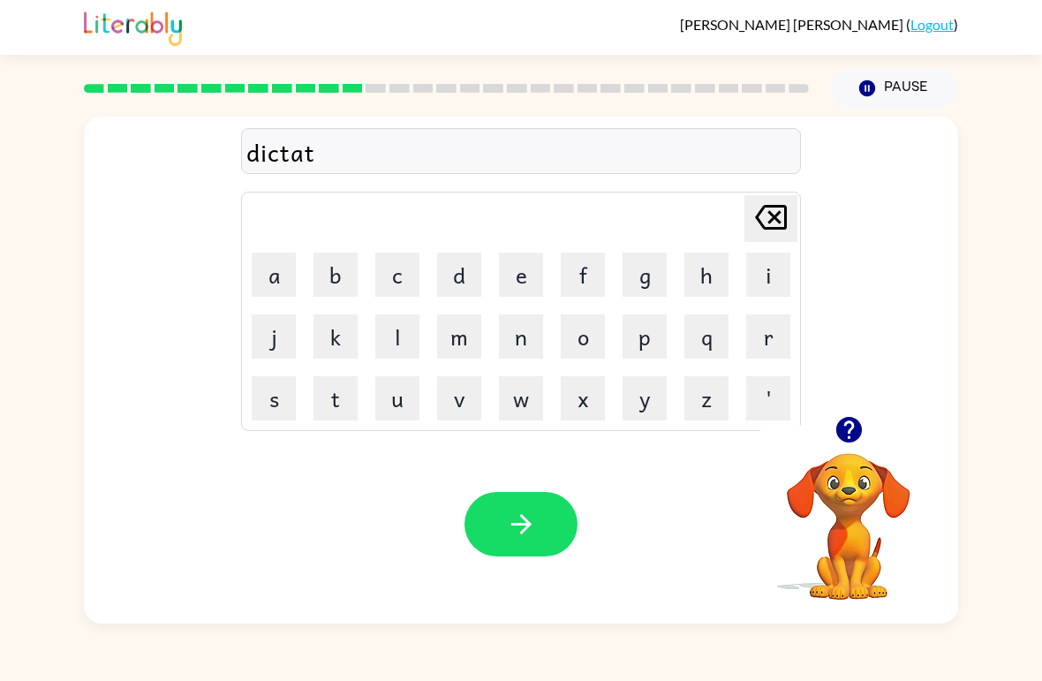
click at [768, 210] on icon "[PERSON_NAME] last character input" at bounding box center [771, 217] width 42 height 42
click at [765, 215] on icon "[PERSON_NAME] last character input" at bounding box center [771, 217] width 42 height 42
click at [343, 389] on button "t" at bounding box center [335, 398] width 44 height 44
click at [267, 269] on button "a" at bounding box center [274, 274] width 44 height 44
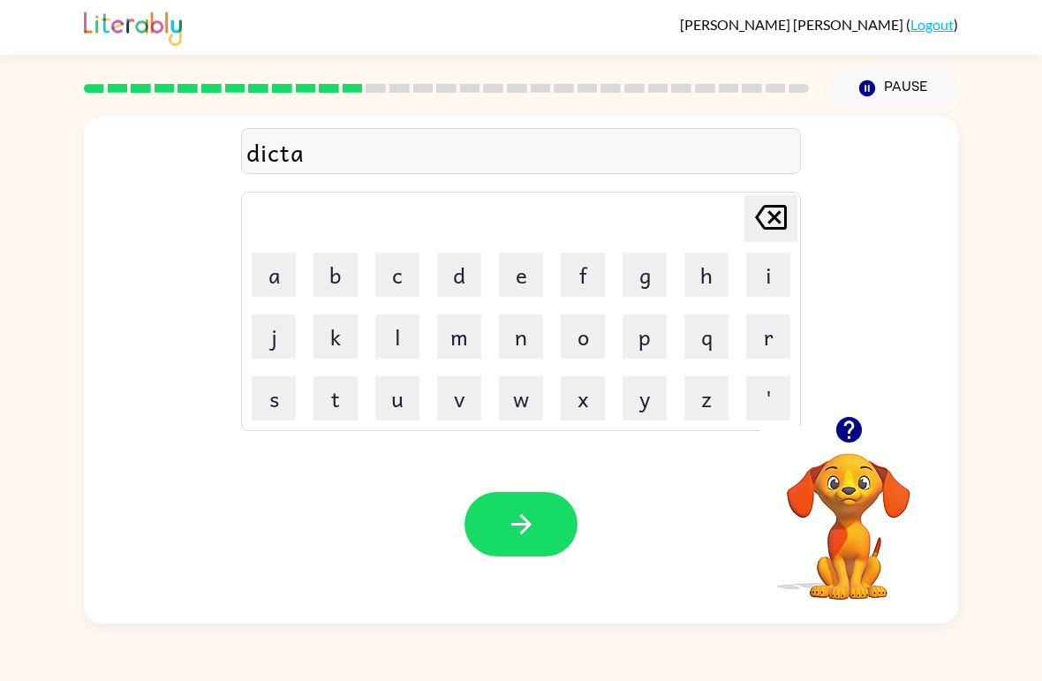
click at [337, 391] on button "t" at bounding box center [335, 398] width 44 height 44
click at [535, 266] on button "e" at bounding box center [521, 274] width 44 height 44
click at [539, 516] on button "button" at bounding box center [520, 524] width 113 height 64
click at [644, 328] on button "p" at bounding box center [644, 336] width 44 height 44
click at [275, 267] on button "a" at bounding box center [274, 274] width 44 height 44
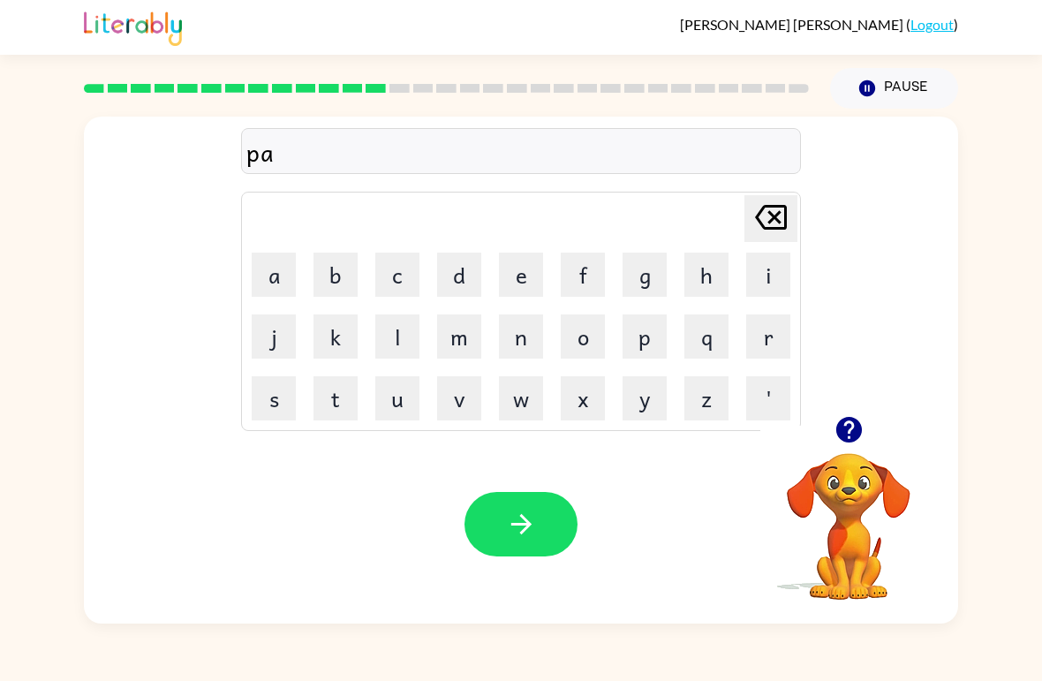
click at [757, 279] on button "i" at bounding box center [768, 274] width 44 height 44
click at [464, 328] on button "m" at bounding box center [459, 336] width 44 height 44
click at [771, 205] on icon "[PERSON_NAME] last character input" at bounding box center [771, 217] width 42 height 42
click at [771, 204] on icon "[PERSON_NAME] last character input" at bounding box center [771, 217] width 42 height 42
click at [852, 433] on icon "button" at bounding box center [848, 430] width 26 height 26
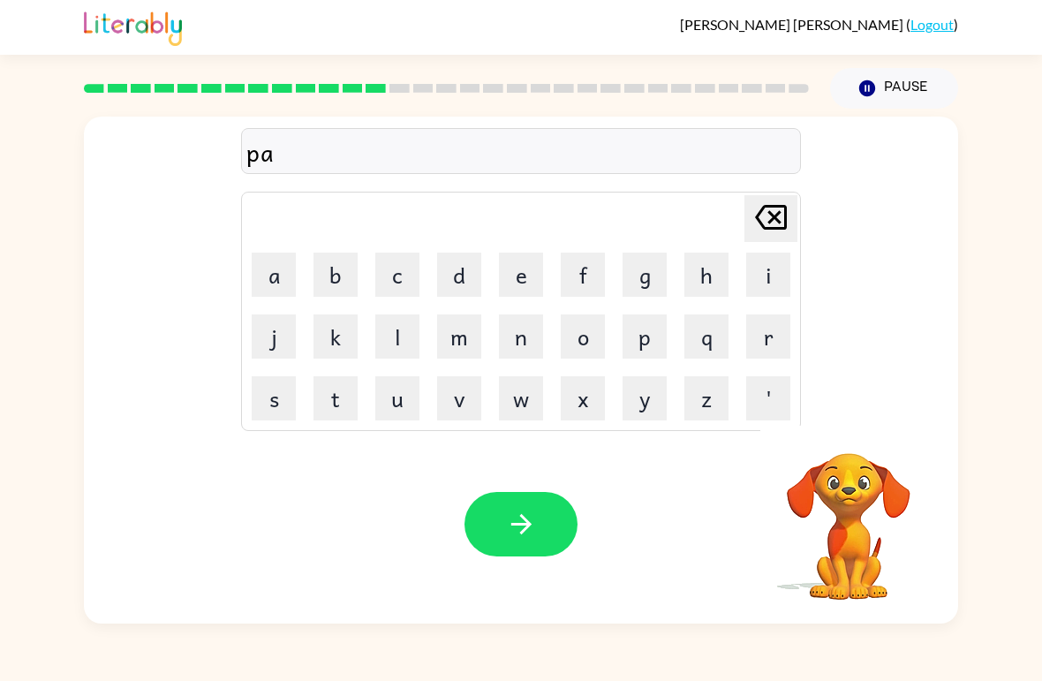
click at [648, 395] on button "y" at bounding box center [644, 398] width 44 height 44
click at [462, 323] on button "m" at bounding box center [459, 336] width 44 height 44
click at [513, 275] on button "e" at bounding box center [521, 274] width 44 height 44
click at [520, 329] on button "n" at bounding box center [521, 336] width 44 height 44
click at [343, 407] on button "t" at bounding box center [335, 398] width 44 height 44
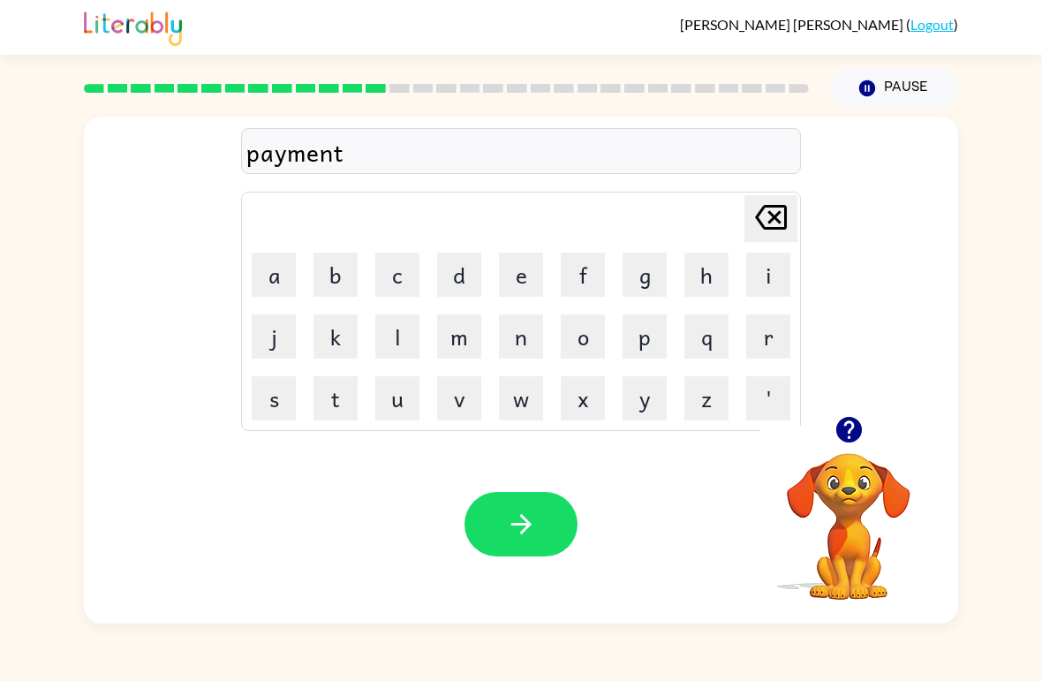
click at [551, 515] on button "button" at bounding box center [520, 524] width 113 height 64
click at [850, 431] on icon "button" at bounding box center [848, 429] width 31 height 31
click at [471, 321] on button "m" at bounding box center [459, 336] width 44 height 44
click at [274, 266] on button "a" at bounding box center [274, 274] width 44 height 44
click at [637, 393] on button "y" at bounding box center [644, 398] width 44 height 44
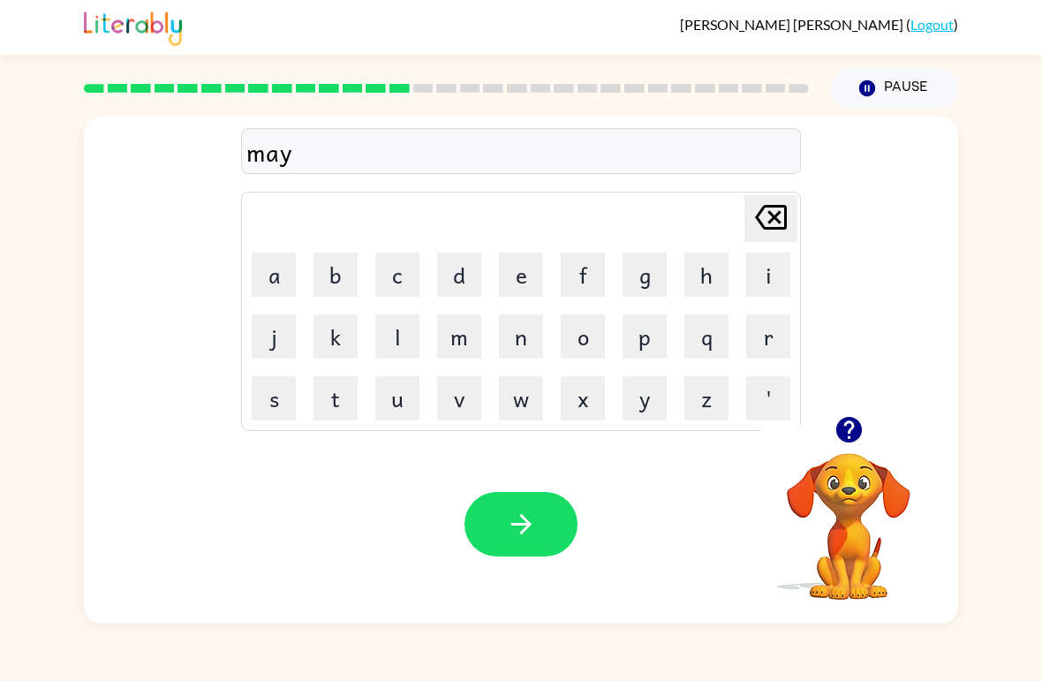
click at [579, 336] on button "o" at bounding box center [583, 336] width 44 height 44
click at [773, 328] on button "r" at bounding box center [768, 336] width 44 height 44
click at [540, 516] on button "button" at bounding box center [520, 524] width 113 height 64
click at [862, 422] on icon "button" at bounding box center [848, 429] width 31 height 31
click at [289, 401] on button "s" at bounding box center [274, 398] width 44 height 44
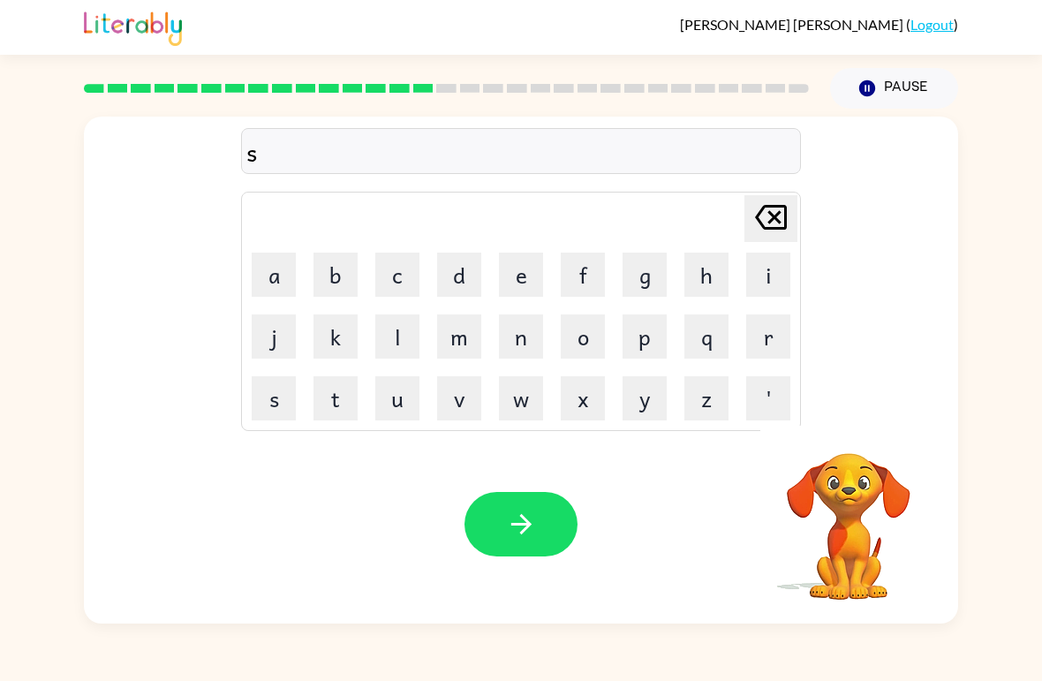
click at [640, 330] on button "p" at bounding box center [644, 336] width 44 height 44
click at [278, 275] on button "a" at bounding box center [274, 274] width 44 height 44
click at [760, 328] on button "r" at bounding box center [768, 336] width 44 height 44
click at [335, 337] on button "k" at bounding box center [335, 336] width 44 height 44
click at [530, 523] on icon "button" at bounding box center [521, 524] width 31 height 31
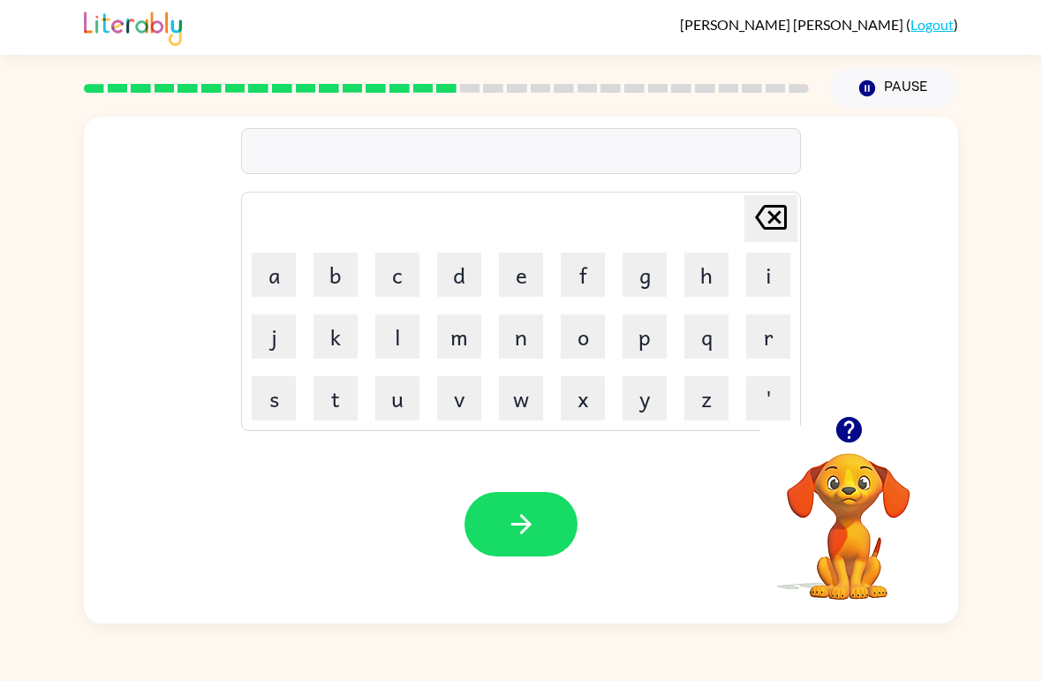
click at [659, 332] on button "p" at bounding box center [644, 336] width 44 height 44
click at [284, 264] on button "a" at bounding box center [274, 274] width 44 height 44
click at [858, 435] on icon "button" at bounding box center [848, 430] width 26 height 26
click at [399, 395] on button "u" at bounding box center [397, 398] width 44 height 44
click at [526, 521] on icon "button" at bounding box center [520, 524] width 20 height 20
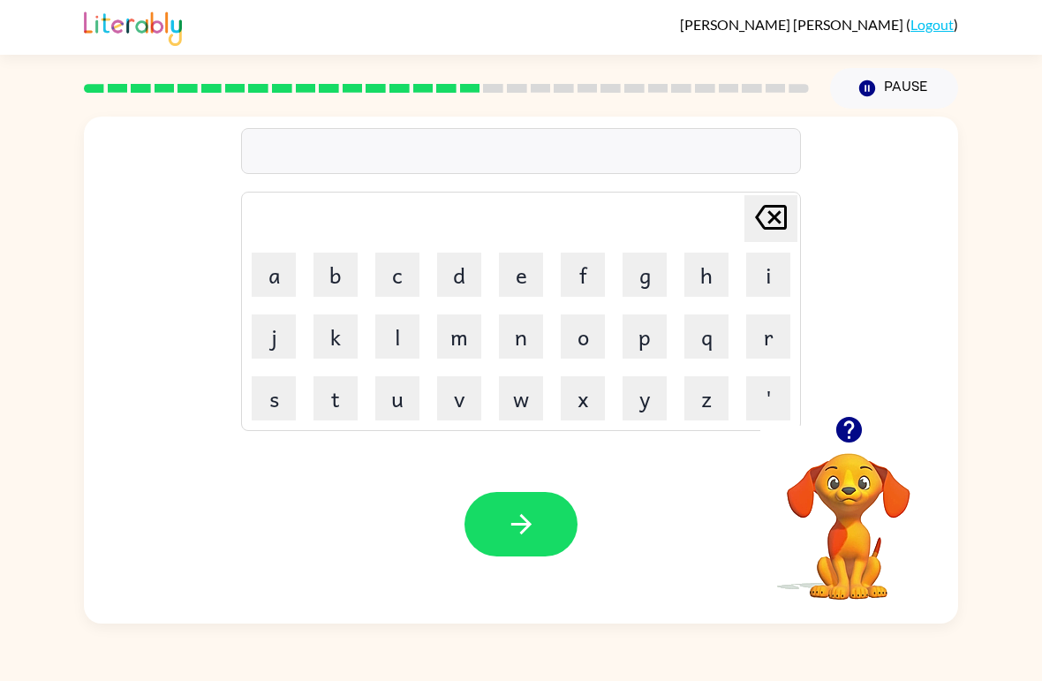
click at [270, 390] on button "s" at bounding box center [274, 398] width 44 height 44
click at [644, 337] on button "p" at bounding box center [644, 336] width 44 height 44
click at [763, 272] on button "i" at bounding box center [768, 274] width 44 height 44
click at [523, 336] on button "n" at bounding box center [521, 336] width 44 height 44
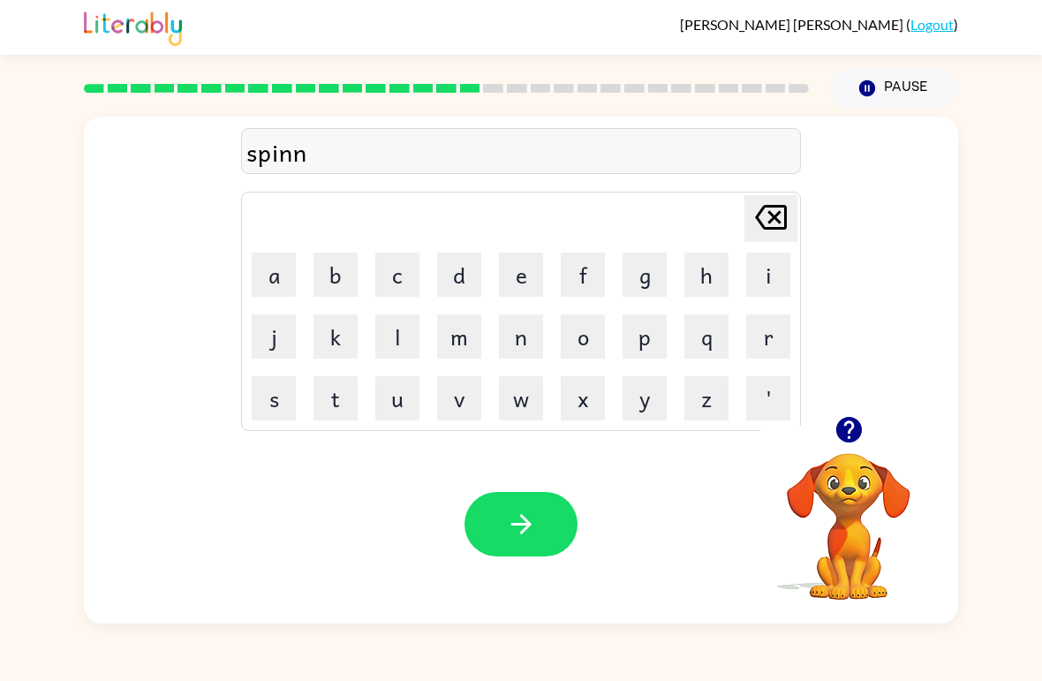
click at [41, 0] on div "[PERSON_NAME] ( Logout )" at bounding box center [521, 27] width 1042 height 55
click at [535, 332] on button "n" at bounding box center [521, 336] width 44 height 44
click at [646, 277] on button "g" at bounding box center [644, 274] width 44 height 44
click at [775, 223] on icon "[PERSON_NAME] last character input" at bounding box center [771, 217] width 42 height 42
click at [774, 223] on icon "[PERSON_NAME] last character input" at bounding box center [771, 217] width 42 height 42
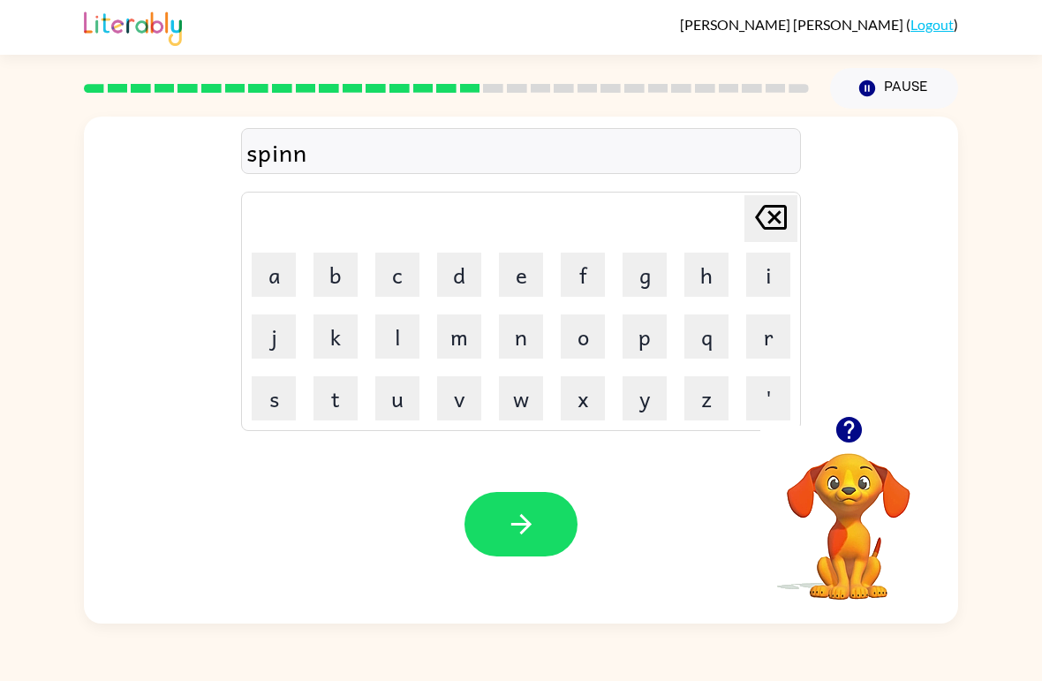
click at [779, 228] on icon at bounding box center [771, 217] width 32 height 25
click at [759, 276] on button "i" at bounding box center [768, 274] width 44 height 44
click at [533, 340] on button "n" at bounding box center [521, 336] width 44 height 44
click at [643, 278] on button "g" at bounding box center [644, 274] width 44 height 44
click at [544, 524] on button "button" at bounding box center [520, 524] width 113 height 64
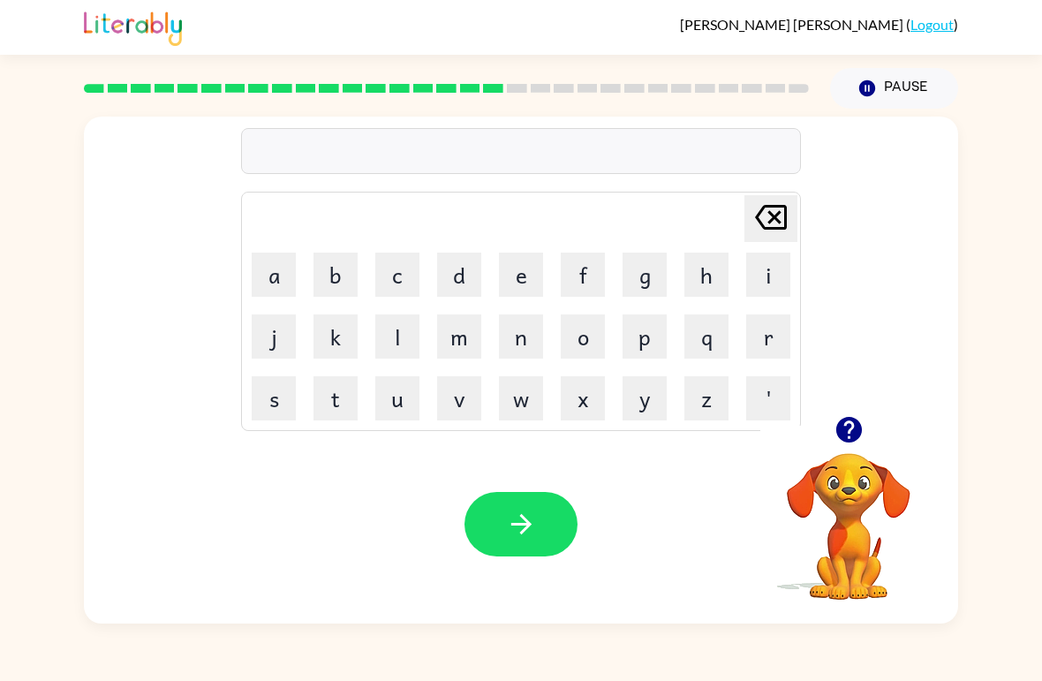
click at [844, 430] on icon "button" at bounding box center [848, 430] width 26 height 26
click at [644, 270] on button "g" at bounding box center [644, 274] width 44 height 44
click at [771, 333] on button "r" at bounding box center [768, 336] width 44 height 44
click at [855, 426] on icon "button" at bounding box center [848, 430] width 26 height 26
click at [585, 346] on button "o" at bounding box center [583, 336] width 44 height 44
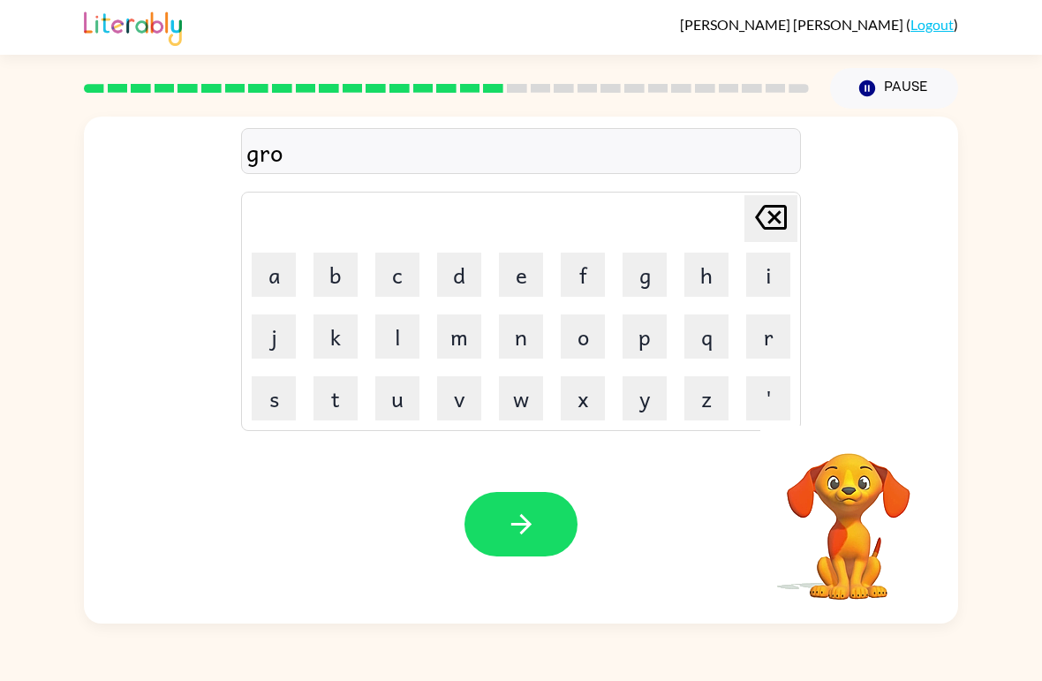
click at [463, 338] on button "m" at bounding box center [459, 336] width 44 height 44
click at [652, 346] on button "p" at bounding box center [644, 336] width 44 height 44
click at [769, 276] on button "i" at bounding box center [768, 274] width 44 height 44
click at [525, 284] on button "e" at bounding box center [521, 274] width 44 height 44
click at [282, 390] on button "s" at bounding box center [274, 398] width 44 height 44
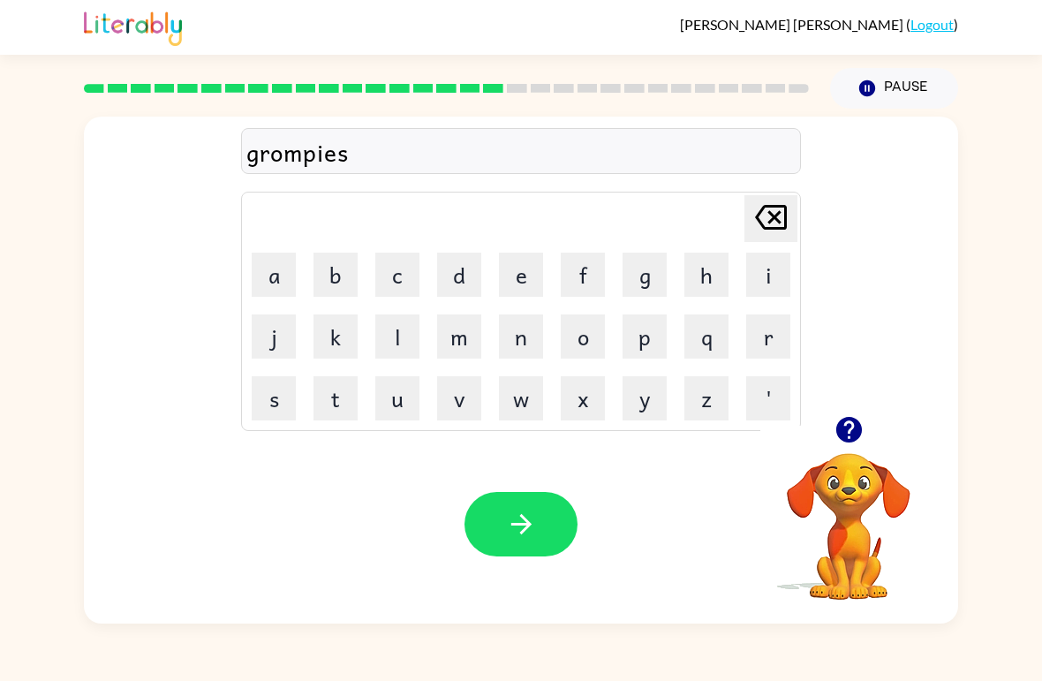
click at [324, 388] on button "t" at bounding box center [335, 398] width 44 height 44
click at [539, 526] on button "button" at bounding box center [520, 524] width 113 height 64
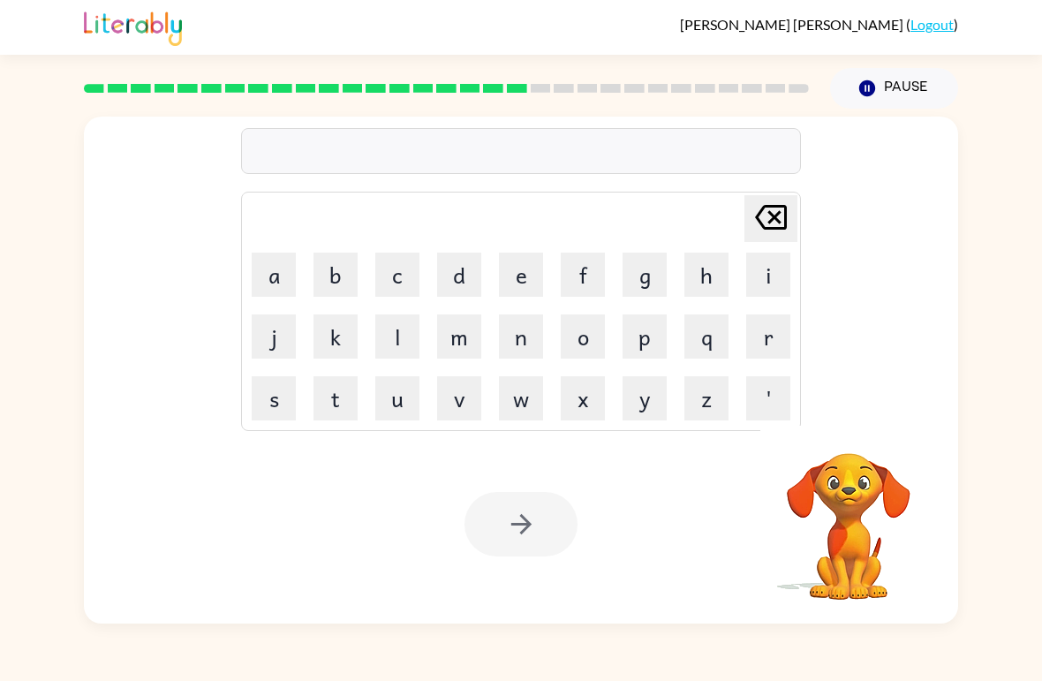
click at [758, 275] on button "i" at bounding box center [768, 274] width 44 height 44
click at [516, 337] on button "n" at bounding box center [521, 336] width 44 height 44
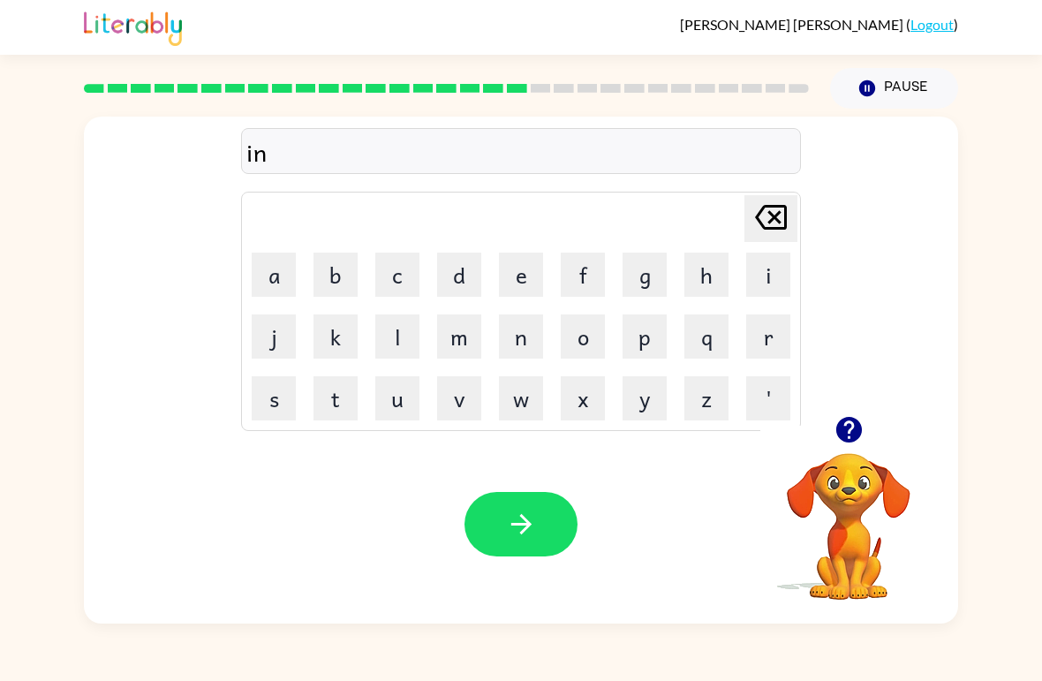
click at [396, 281] on button "c" at bounding box center [397, 274] width 44 height 44
click at [752, 335] on button "r" at bounding box center [768, 336] width 44 height 44
click at [516, 264] on button "e" at bounding box center [521, 274] width 44 height 44
click at [781, 216] on icon "[PERSON_NAME] last character input" at bounding box center [771, 217] width 42 height 42
click at [780, 216] on icon "[PERSON_NAME] last character input" at bounding box center [771, 217] width 42 height 42
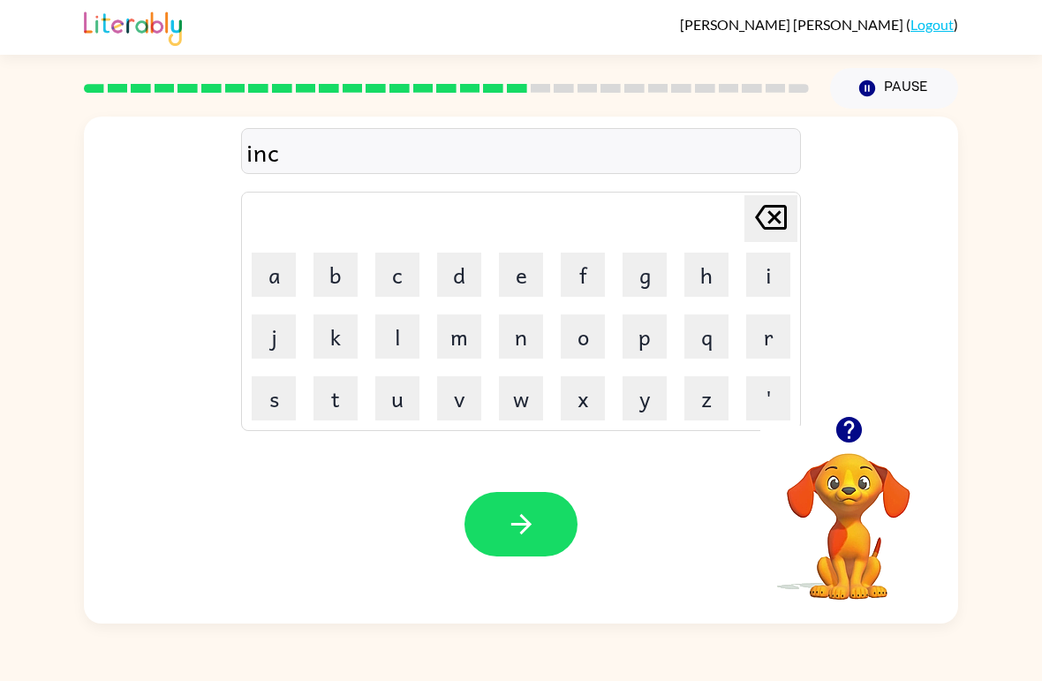
click at [769, 333] on button "r" at bounding box center [768, 336] width 44 height 44
click at [524, 282] on button "e" at bounding box center [521, 274] width 44 height 44
click at [463, 274] on button "d" at bounding box center [459, 274] width 44 height 44
click at [770, 275] on button "i" at bounding box center [768, 274] width 44 height 44
click at [333, 272] on button "b" at bounding box center [335, 274] width 44 height 44
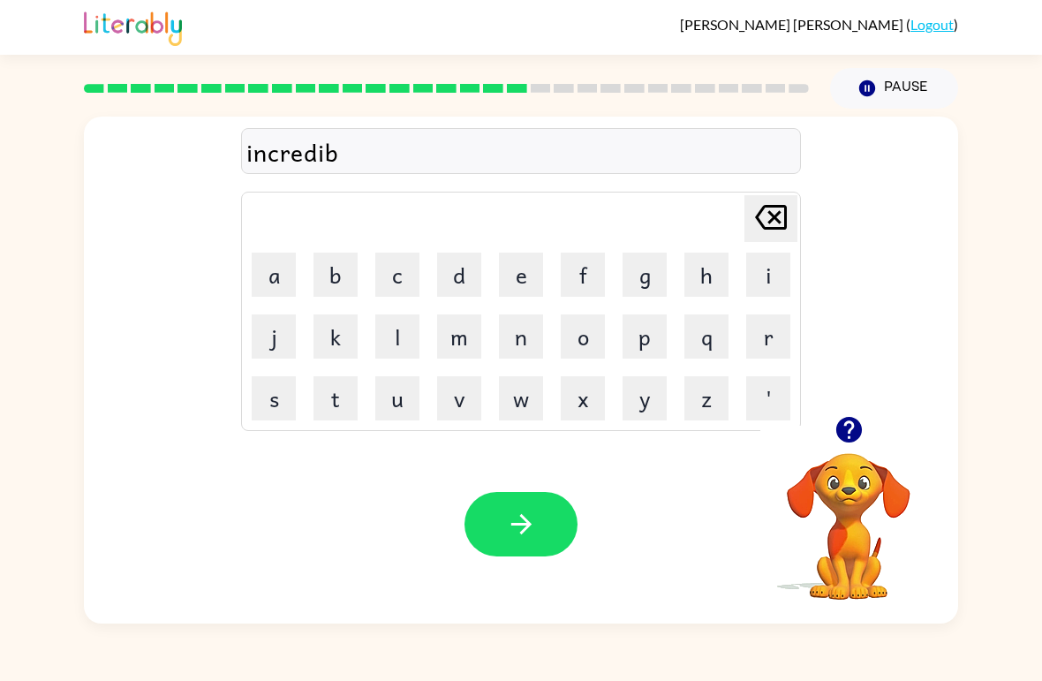
click at [396, 331] on button "l" at bounding box center [397, 336] width 44 height 44
click at [1031, 264] on div "incredibl Delete Delete last character input a b c d e f g h i j k l m n o p q …" at bounding box center [521, 366] width 1042 height 515
click at [534, 269] on button "e" at bounding box center [521, 274] width 44 height 44
click at [545, 516] on button "button" at bounding box center [520, 524] width 113 height 64
click at [837, 436] on icon "button" at bounding box center [848, 430] width 26 height 26
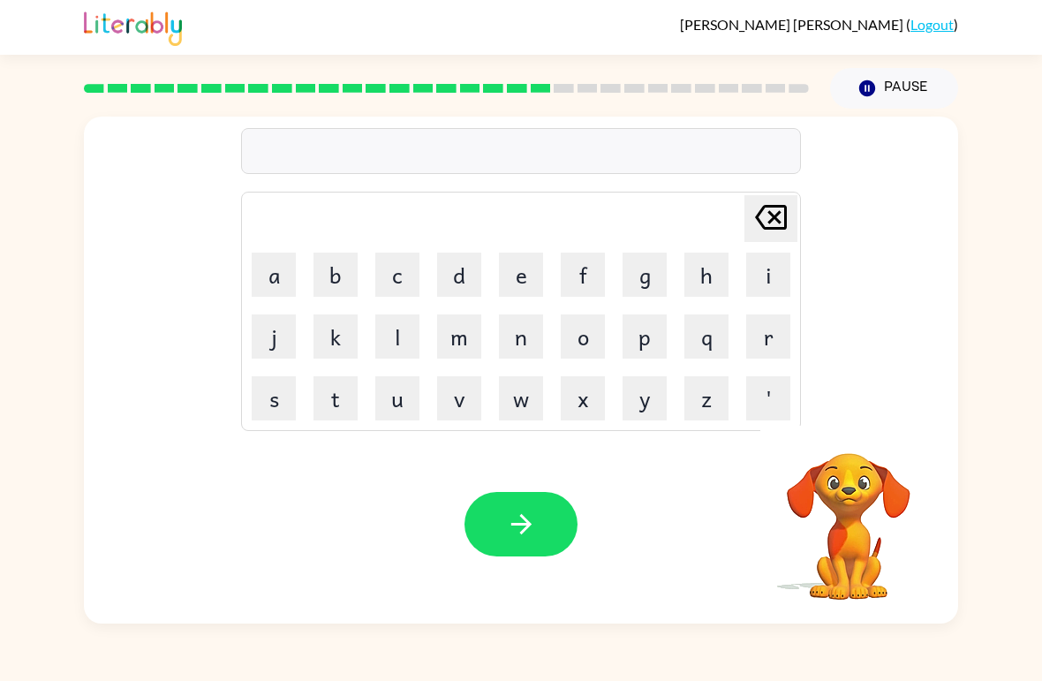
click at [396, 335] on button "l" at bounding box center [397, 336] width 44 height 44
click at [769, 268] on button "i" at bounding box center [768, 274] width 44 height 44
click at [275, 392] on button "s" at bounding box center [274, 398] width 44 height 44
click at [516, 279] on button "e" at bounding box center [521, 274] width 44 height 44
click at [527, 341] on button "n" at bounding box center [521, 336] width 44 height 44
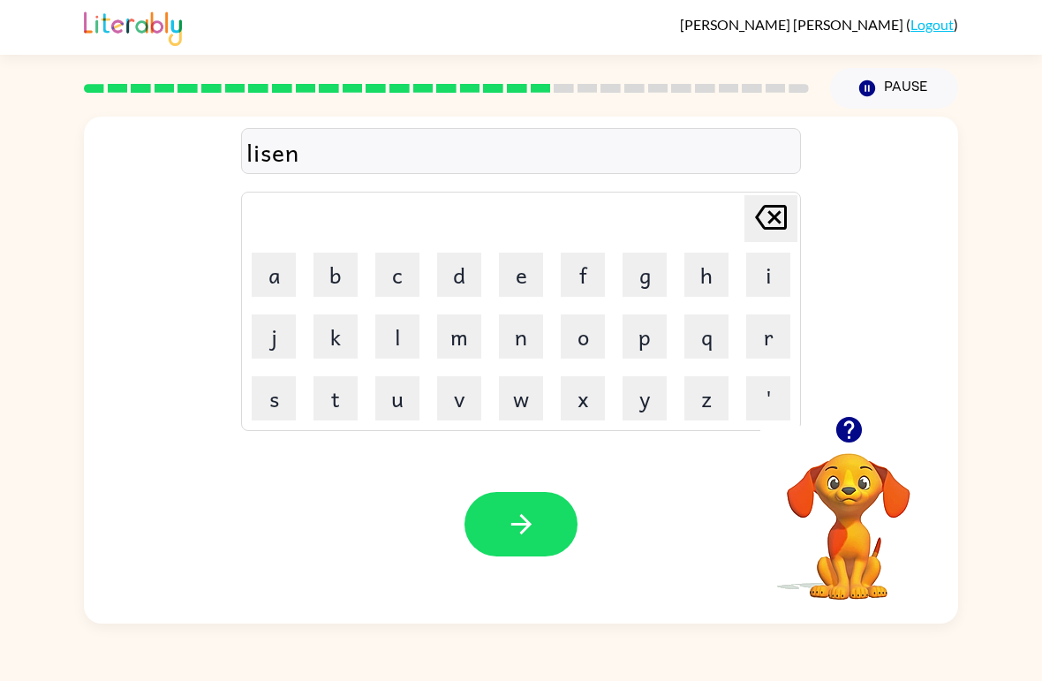
click at [330, 403] on button "t" at bounding box center [335, 398] width 44 height 44
click at [544, 517] on button "button" at bounding box center [520, 524] width 113 height 64
click at [464, 276] on button "d" at bounding box center [459, 274] width 44 height 44
click at [593, 338] on button "o" at bounding box center [583, 336] width 44 height 44
click at [467, 325] on button "m" at bounding box center [459, 336] width 44 height 44
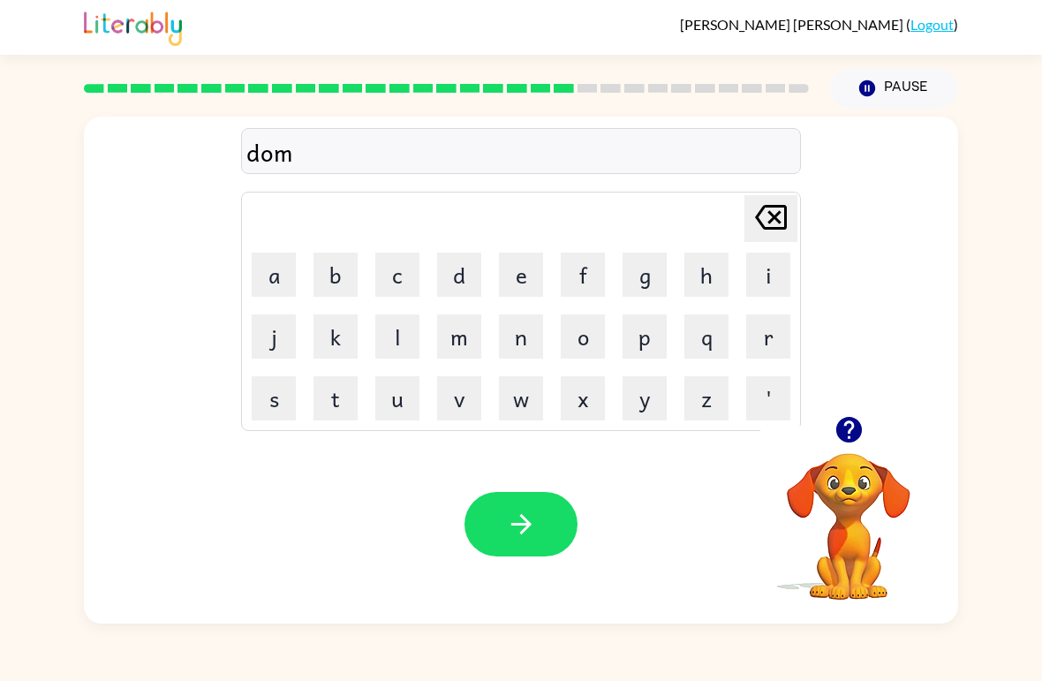
click at [771, 275] on button "i" at bounding box center [768, 274] width 44 height 44
click at [525, 338] on button "n" at bounding box center [521, 336] width 44 height 44
click at [275, 267] on button "a" at bounding box center [274, 274] width 44 height 44
click at [342, 392] on button "t" at bounding box center [335, 398] width 44 height 44
click at [524, 284] on button "e" at bounding box center [521, 274] width 44 height 44
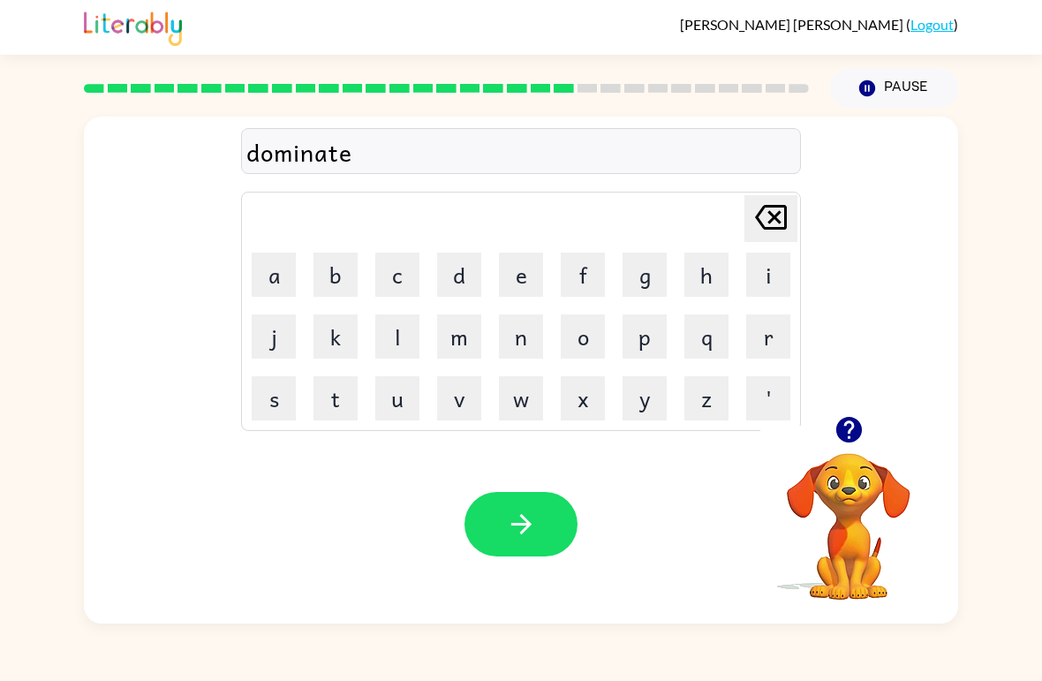
click at [530, 508] on button "button" at bounding box center [520, 524] width 113 height 64
click at [281, 392] on button "s" at bounding box center [274, 398] width 44 height 44
click at [396, 411] on button "u" at bounding box center [397, 398] width 44 height 44
click at [275, 392] on button "s" at bounding box center [274, 398] width 44 height 44
click at [333, 396] on button "t" at bounding box center [335, 398] width 44 height 44
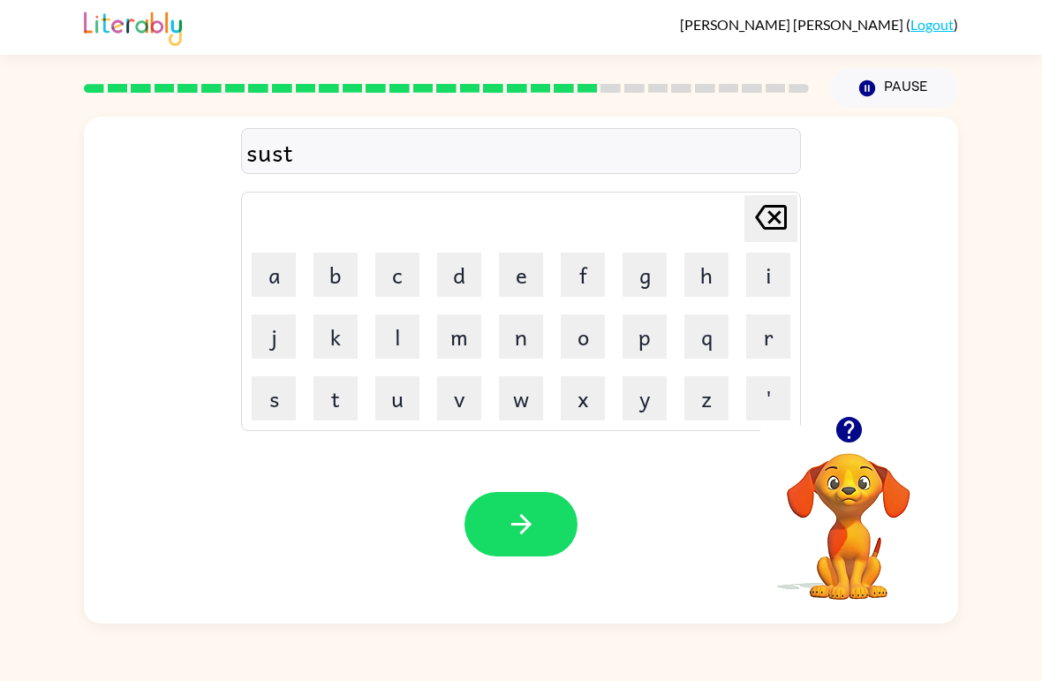
click at [39, 65] on div "[PERSON_NAME] ( Logout ) Pause Pause sust Delete Delete last character input a …" at bounding box center [521, 340] width 1042 height 681
click at [275, 275] on button "a" at bounding box center [274, 274] width 44 height 44
click at [762, 278] on button "i" at bounding box center [768, 274] width 44 height 44
click at [525, 344] on button "n" at bounding box center [521, 336] width 44 height 44
click at [559, 506] on button "button" at bounding box center [520, 524] width 113 height 64
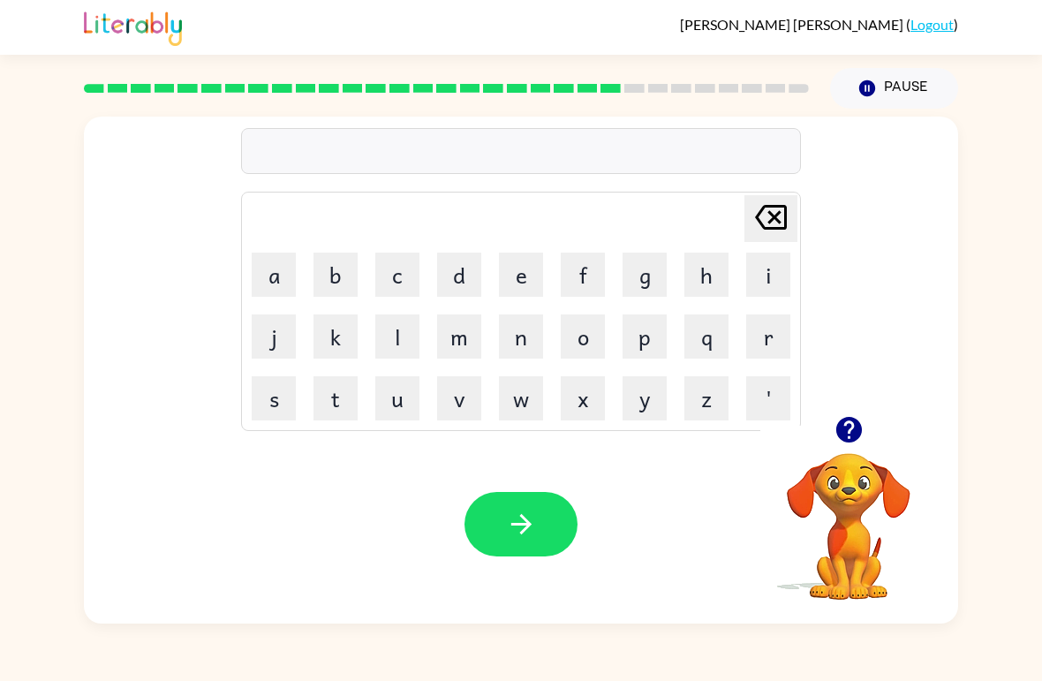
click at [541, 392] on button "w" at bounding box center [521, 398] width 44 height 44
click at [583, 339] on button "o" at bounding box center [583, 336] width 44 height 44
click at [765, 335] on button "r" at bounding box center [768, 336] width 44 height 44
click at [470, 271] on button "d" at bounding box center [459, 274] width 44 height 44
click at [637, 396] on button "y" at bounding box center [644, 398] width 44 height 44
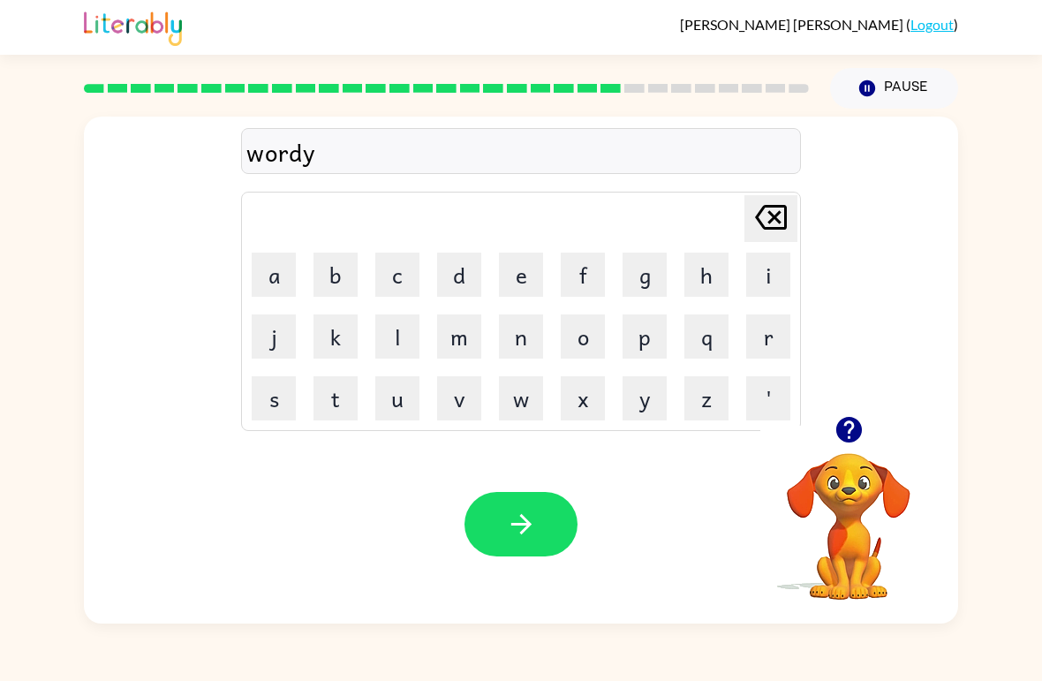
click at [524, 516] on icon "button" at bounding box center [521, 524] width 31 height 31
click at [757, 337] on button "r" at bounding box center [768, 336] width 44 height 44
click at [523, 280] on button "e" at bounding box center [521, 274] width 44 height 44
click at [396, 339] on button "l" at bounding box center [397, 336] width 44 height 44
click at [277, 265] on button "a" at bounding box center [274, 274] width 44 height 44
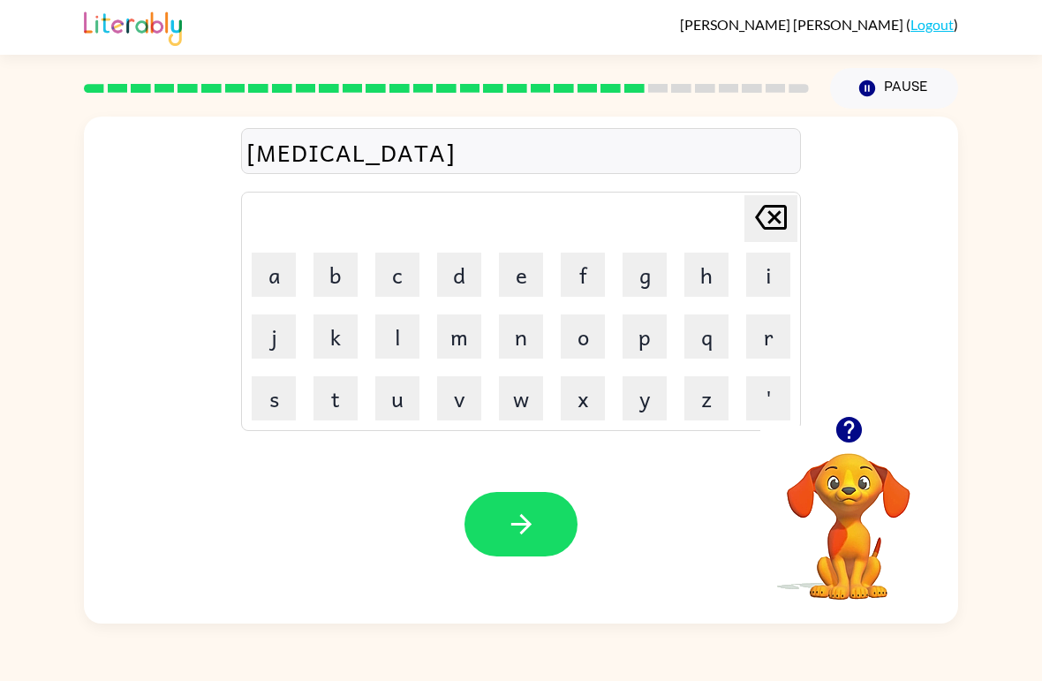
click at [342, 394] on button "t" at bounding box center [335, 398] width 44 height 44
click at [525, 270] on button "e" at bounding box center [521, 274] width 44 height 44
click at [560, 536] on button "button" at bounding box center [520, 524] width 113 height 64
click at [326, 334] on button "k" at bounding box center [335, 336] width 44 height 44
click at [765, 279] on button "i" at bounding box center [768, 274] width 44 height 44
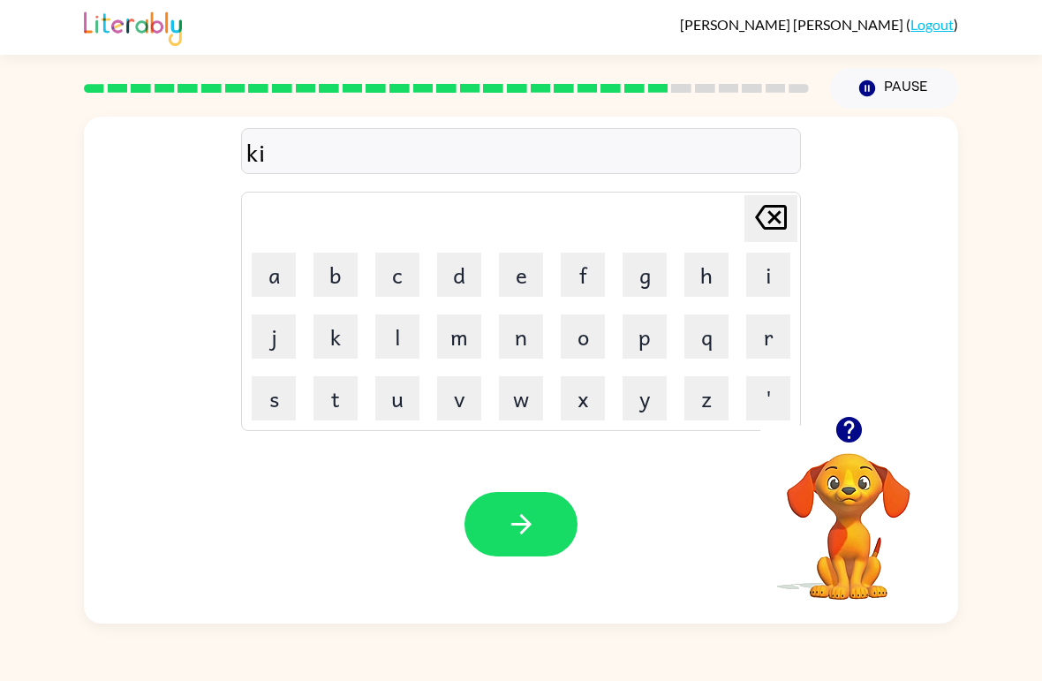
click at [332, 406] on button "t" at bounding box center [335, 398] width 44 height 44
click at [521, 263] on button "e" at bounding box center [521, 274] width 44 height 44
click at [517, 325] on button "n" at bounding box center [521, 336] width 44 height 44
click at [534, 523] on icon "button" at bounding box center [521, 524] width 31 height 31
click at [570, 524] on div at bounding box center [520, 524] width 113 height 64
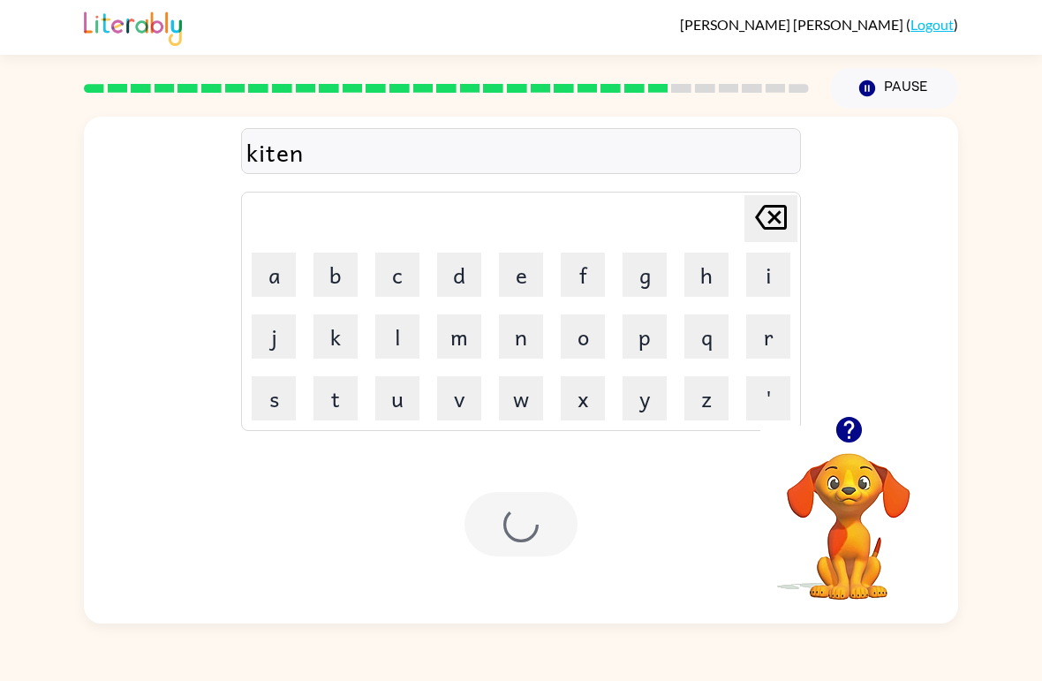
click at [606, 496] on div "Your browser must support playing .mp4 files to use Literably. Please try using…" at bounding box center [521, 524] width 874 height 199
click at [633, 529] on div "Your browser must support playing .mp4 files to use Literably. Please try using…" at bounding box center [521, 524] width 874 height 199
click at [457, 291] on button "d" at bounding box center [459, 274] width 44 height 44
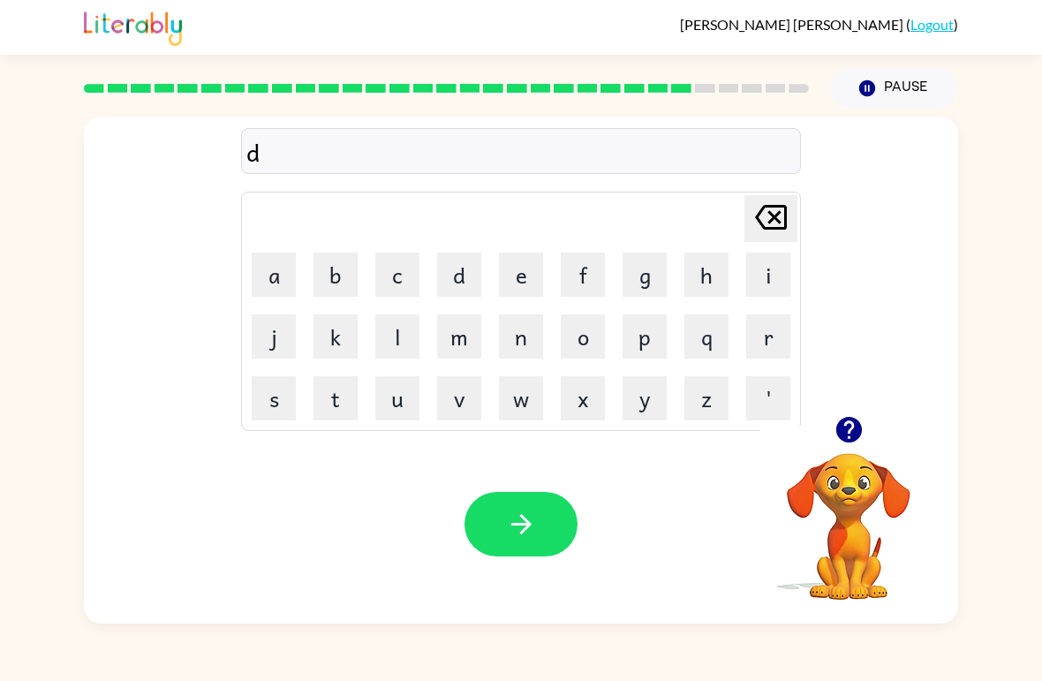
click at [527, 280] on button "e" at bounding box center [521, 274] width 44 height 44
click at [647, 339] on button "p" at bounding box center [644, 336] width 44 height 44
click at [289, 275] on button "a" at bounding box center [274, 274] width 44 height 44
click at [773, 335] on button "r" at bounding box center [768, 336] width 44 height 44
click at [341, 392] on button "t" at bounding box center [335, 398] width 44 height 44
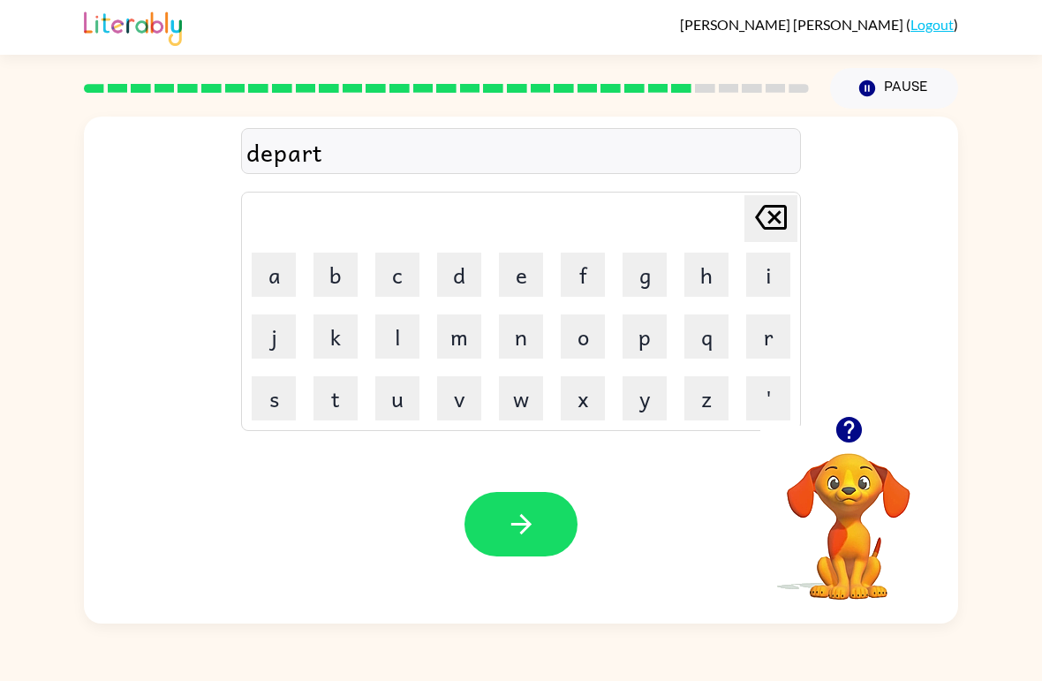
click at [450, 339] on button "m" at bounding box center [459, 336] width 44 height 44
click at [524, 276] on button "e" at bounding box center [521, 274] width 44 height 44
click at [524, 335] on button "n" at bounding box center [521, 336] width 44 height 44
click at [334, 393] on button "t" at bounding box center [335, 398] width 44 height 44
click at [546, 516] on button "button" at bounding box center [520, 524] width 113 height 64
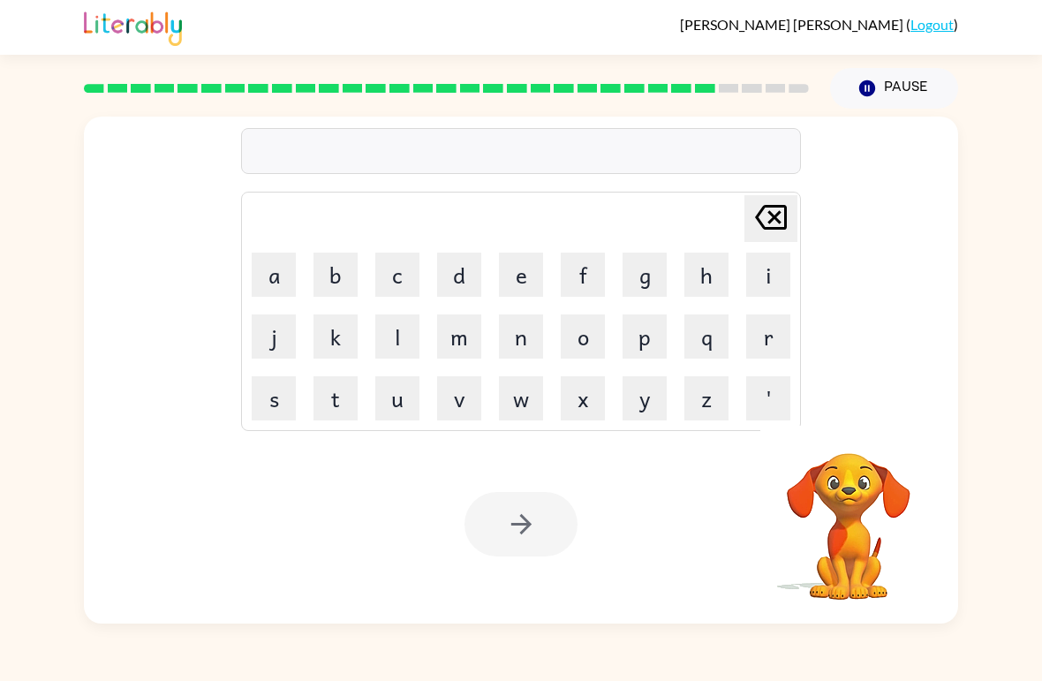
click at [279, 394] on button "s" at bounding box center [274, 398] width 44 height 44
click at [399, 324] on button "l" at bounding box center [397, 336] width 44 height 44
click at [767, 281] on button "i" at bounding box center [768, 274] width 44 height 44
click at [337, 396] on button "t" at bounding box center [335, 398] width 44 height 44
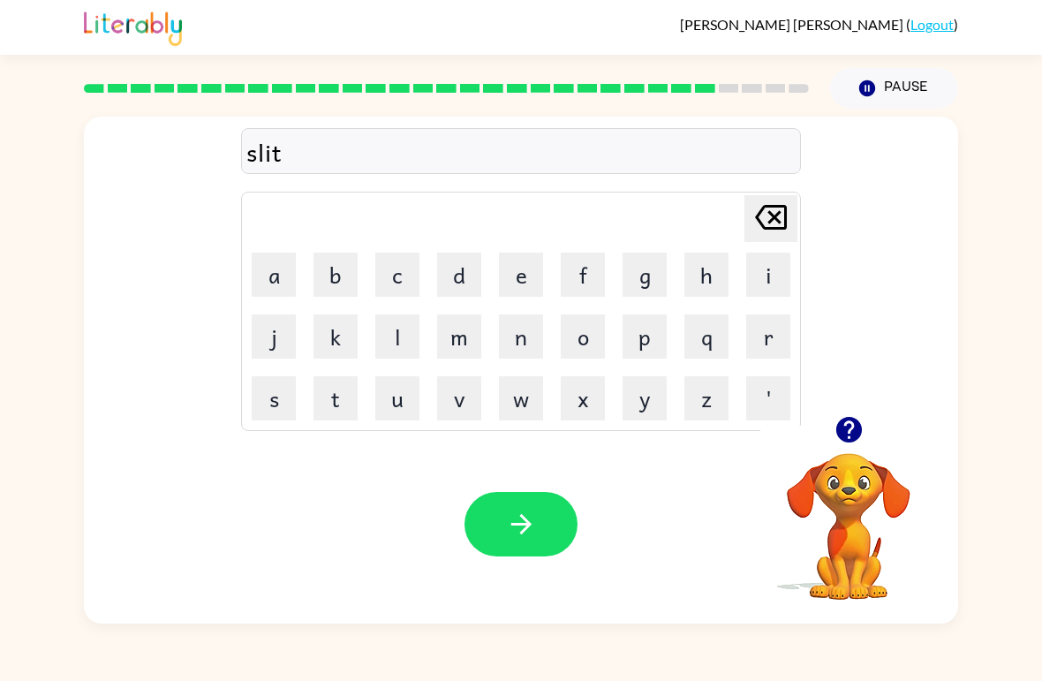
click at [516, 270] on button "e" at bounding box center [521, 274] width 44 height 44
click at [561, 519] on button "button" at bounding box center [520, 524] width 113 height 64
click at [853, 433] on icon "button" at bounding box center [848, 430] width 26 height 26
click at [394, 403] on button "u" at bounding box center [397, 398] width 44 height 44
click at [527, 339] on button "n" at bounding box center [521, 336] width 44 height 44
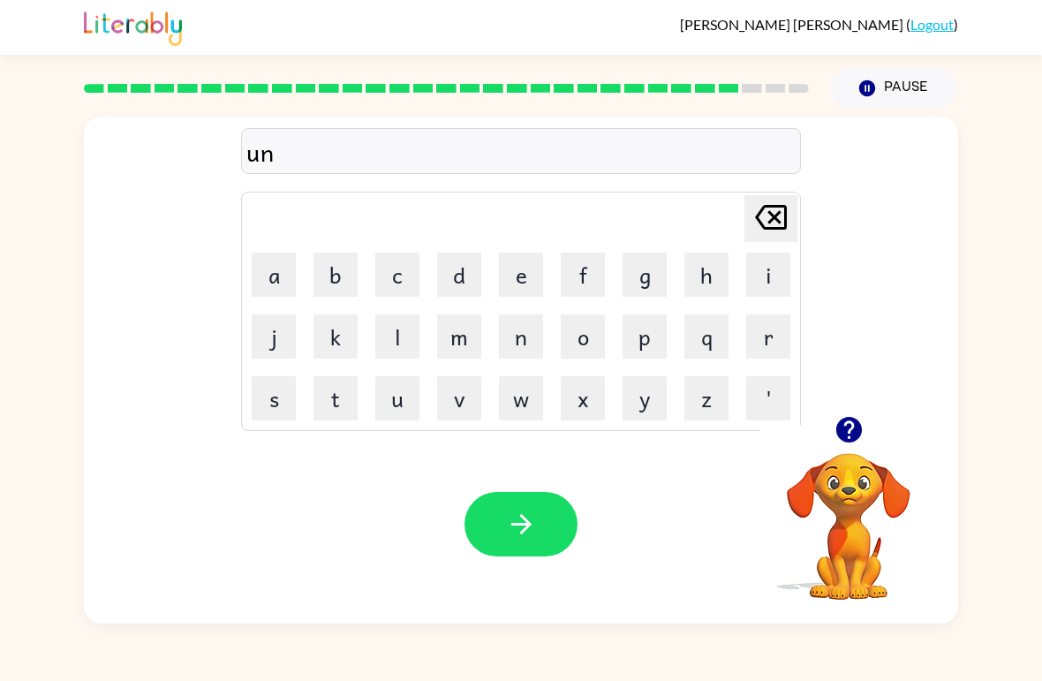
click at [748, 294] on button "i" at bounding box center [768, 274] width 44 height 44
click at [476, 398] on button "v" at bounding box center [459, 398] width 44 height 44
click at [531, 276] on button "e" at bounding box center [521, 274] width 44 height 44
click at [756, 335] on button "r" at bounding box center [768, 336] width 44 height 44
click at [266, 391] on button "s" at bounding box center [274, 398] width 44 height 44
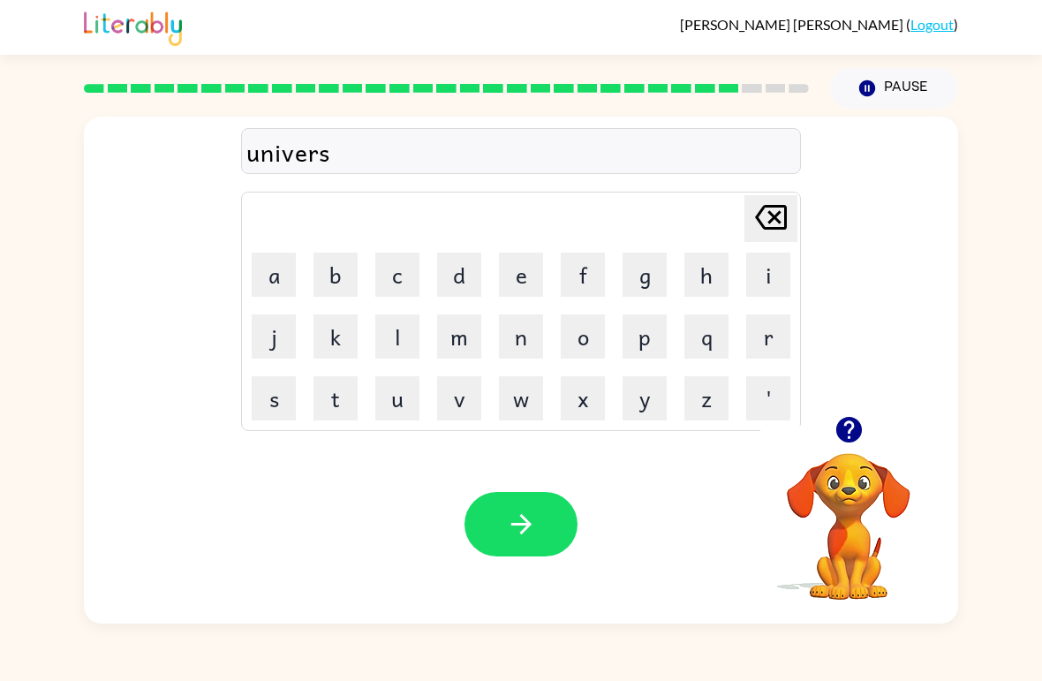
click at [538, 503] on button "button" at bounding box center [520, 524] width 113 height 64
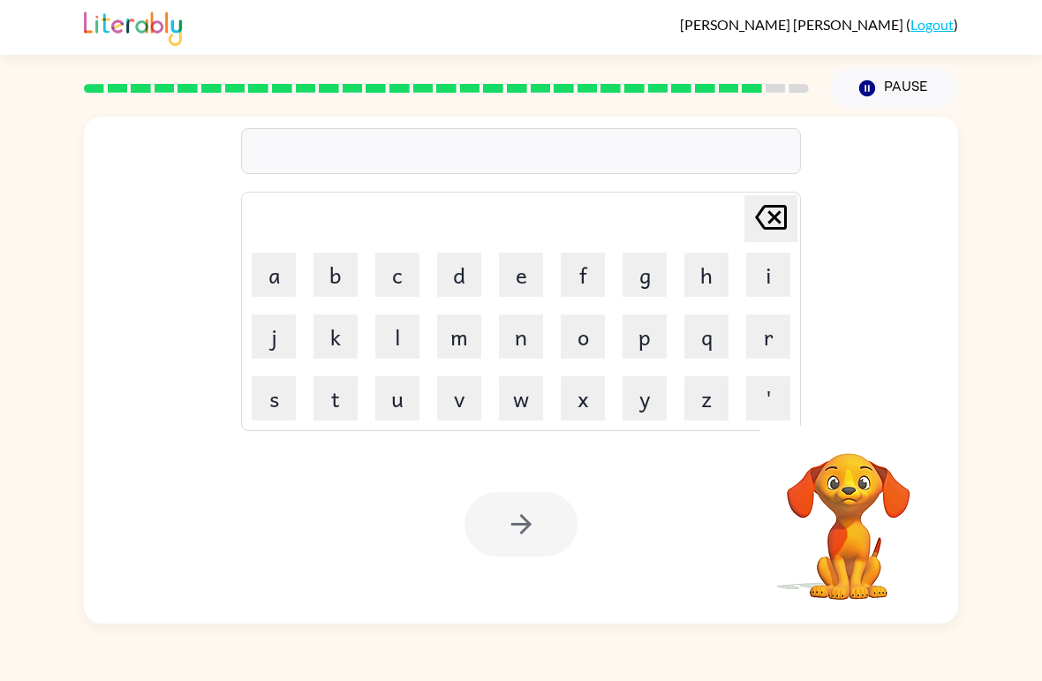
click at [274, 398] on button "s" at bounding box center [274, 398] width 44 height 44
click at [771, 278] on button "i" at bounding box center [768, 274] width 44 height 44
click at [403, 335] on button "l" at bounding box center [397, 336] width 44 height 44
click at [476, 389] on button "v" at bounding box center [459, 398] width 44 height 44
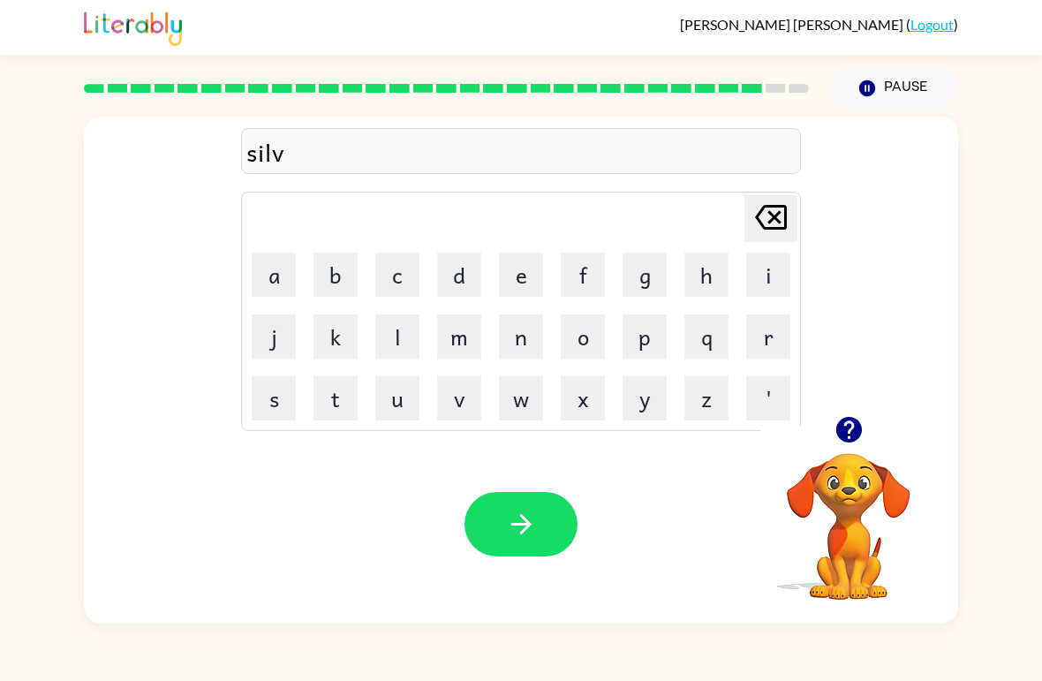
click at [516, 283] on button "e" at bounding box center [521, 274] width 44 height 44
click at [769, 336] on button "r" at bounding box center [768, 336] width 44 height 44
click at [523, 390] on button "w" at bounding box center [521, 398] width 44 height 44
click at [530, 272] on button "e" at bounding box center [521, 274] width 44 height 44
click at [757, 336] on button "r" at bounding box center [768, 336] width 44 height 44
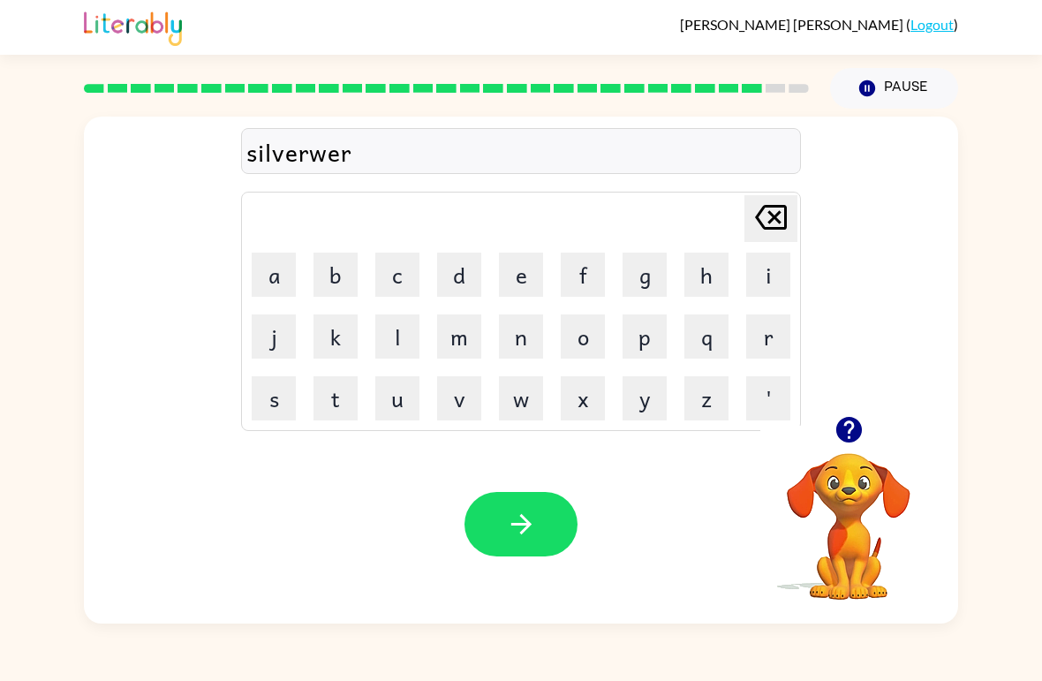
click at [535, 519] on icon "button" at bounding box center [521, 524] width 31 height 31
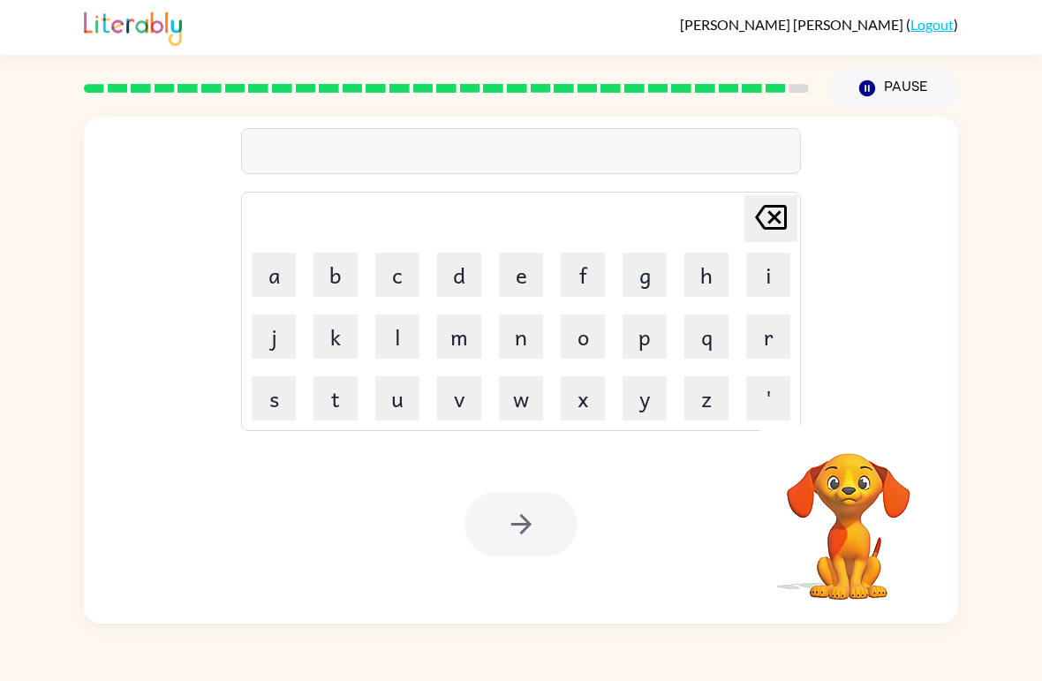
click at [765, 280] on button "i" at bounding box center [768, 274] width 44 height 44
click at [515, 316] on button "n" at bounding box center [521, 336] width 44 height 44
click at [404, 278] on button "c" at bounding box center [397, 274] width 44 height 44
click at [283, 287] on button "a" at bounding box center [274, 274] width 44 height 44
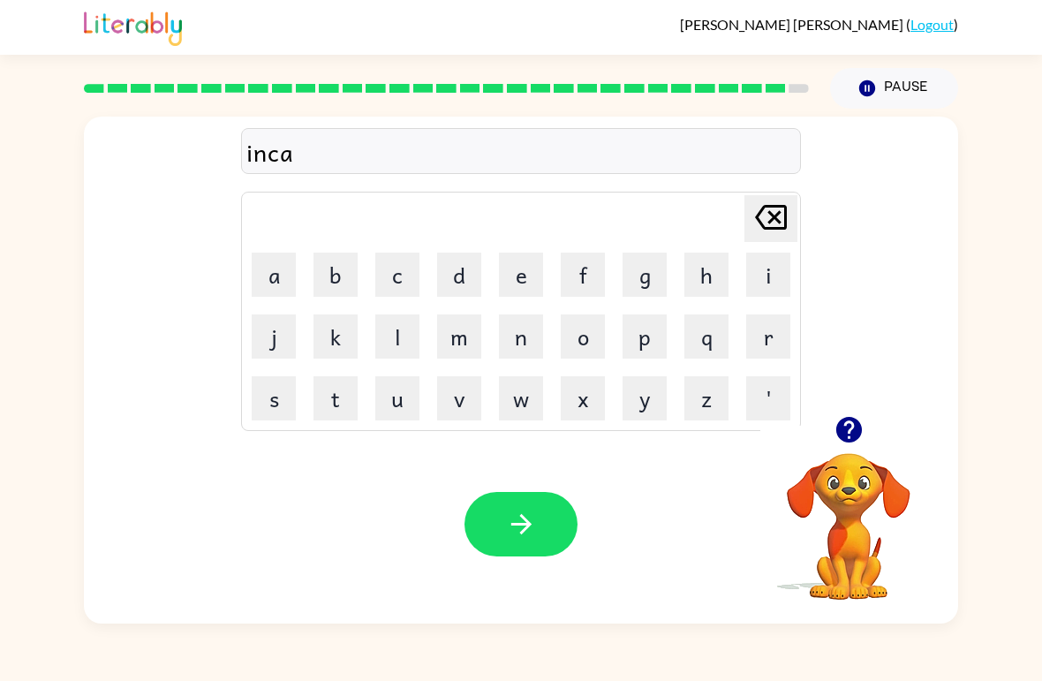
click at [519, 330] on button "n" at bounding box center [521, 336] width 44 height 44
click at [326, 389] on button "t" at bounding box center [335, 398] width 44 height 44
click at [520, 271] on button "e" at bounding box center [521, 274] width 44 height 44
click at [755, 330] on button "r" at bounding box center [768, 336] width 44 height 44
click at [530, 513] on icon "button" at bounding box center [521, 524] width 31 height 31
